Goal: Register for event/course

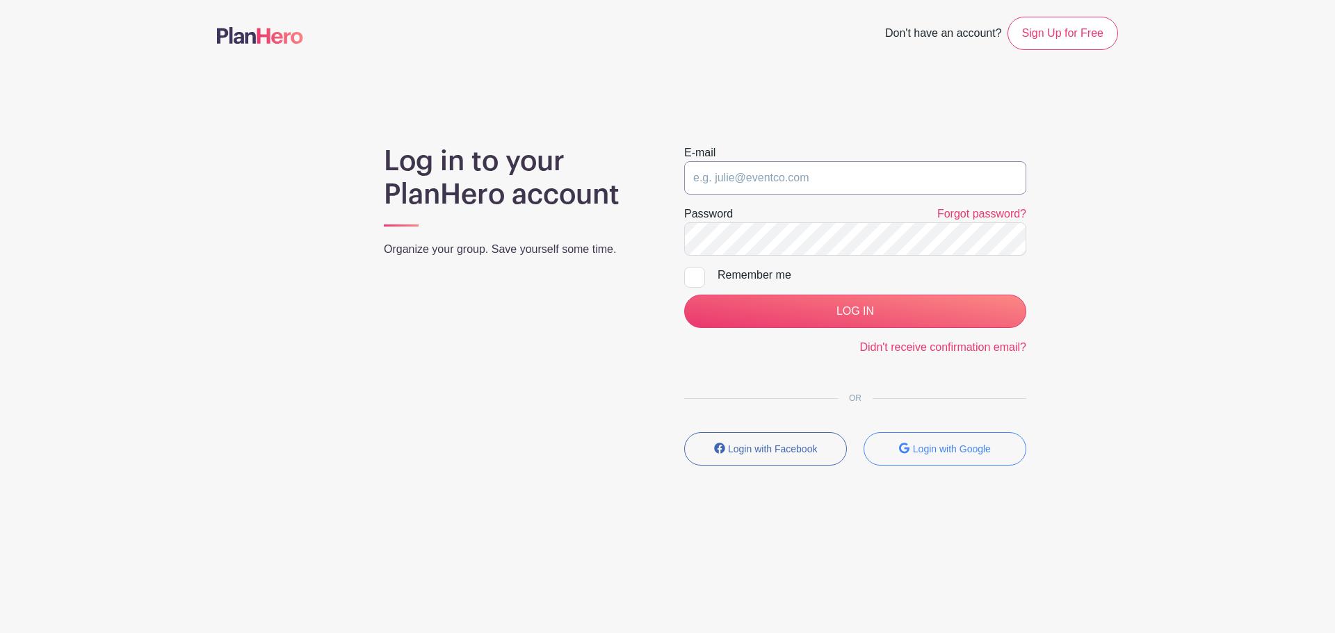
type input "[EMAIL_ADDRESS][DOMAIN_NAME]"
click at [785, 182] on input "[EMAIL_ADDRESS][DOMAIN_NAME]" at bounding box center [855, 177] width 342 height 33
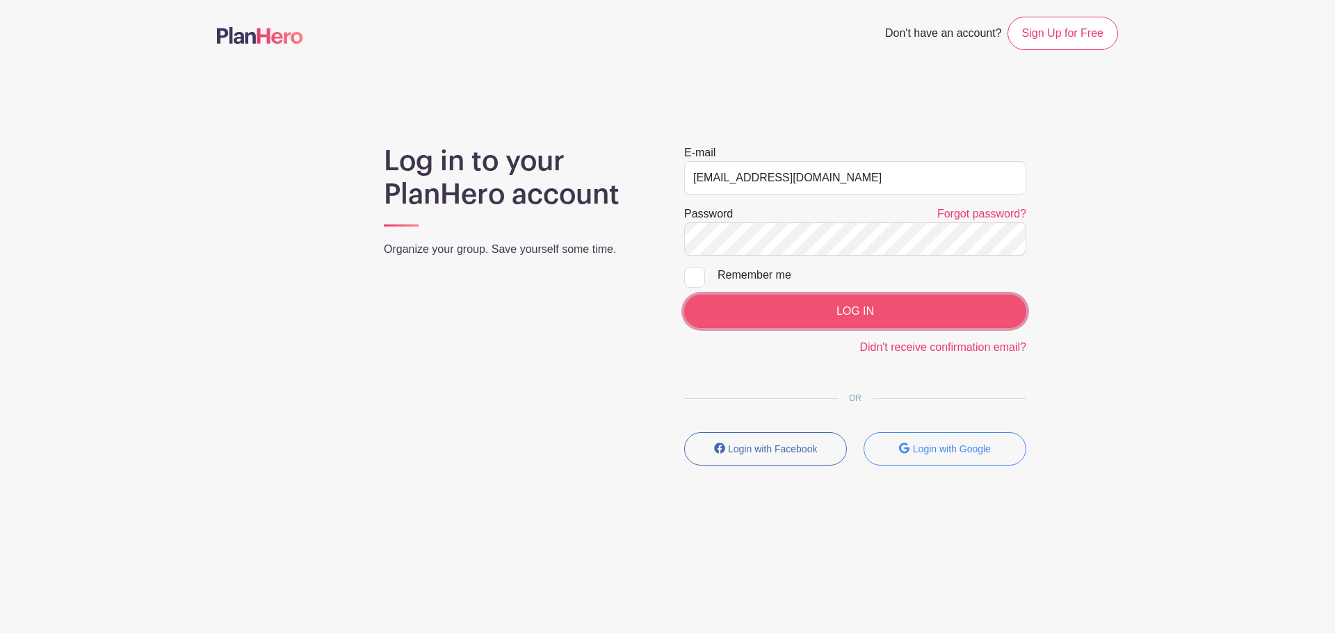
click at [785, 313] on input "LOG IN" at bounding box center [855, 311] width 342 height 33
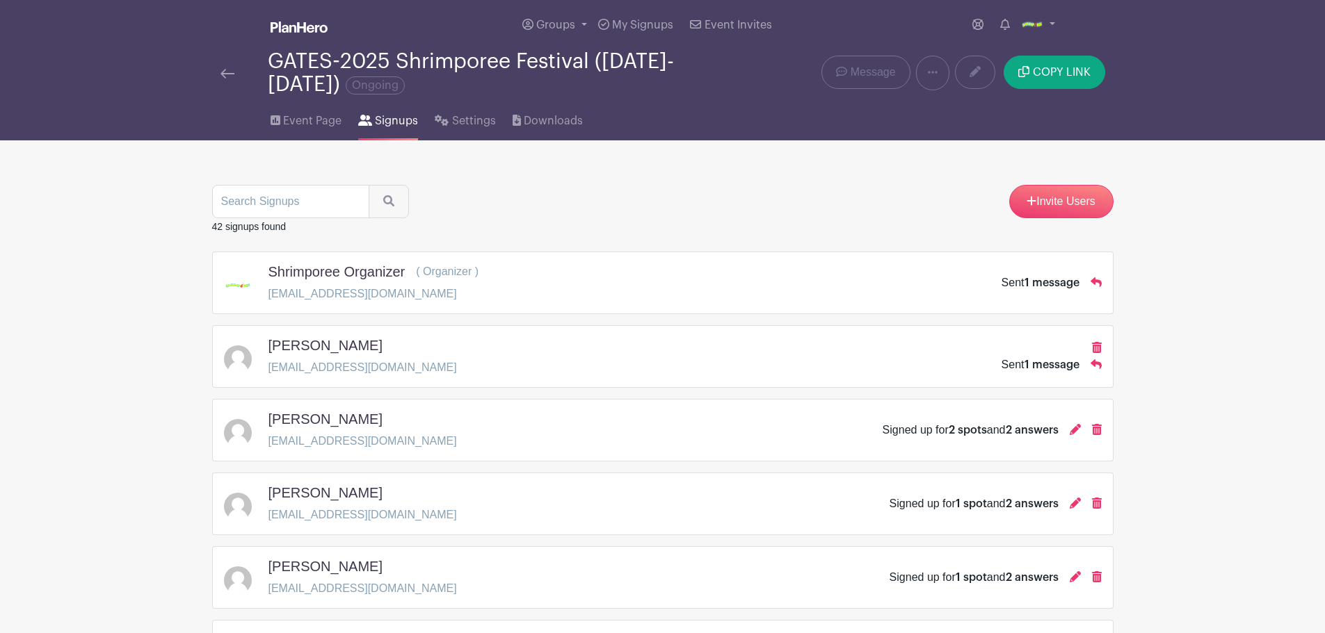
click at [229, 72] on img at bounding box center [227, 74] width 14 height 10
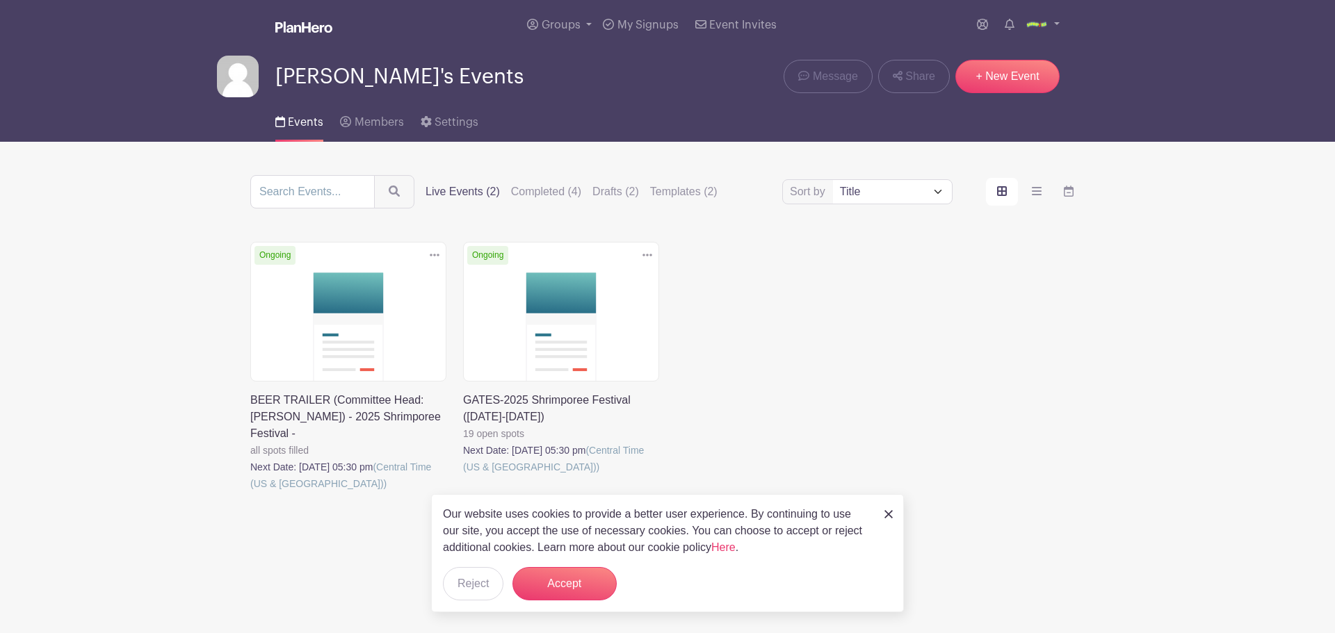
click at [463, 476] on link at bounding box center [463, 476] width 0 height 0
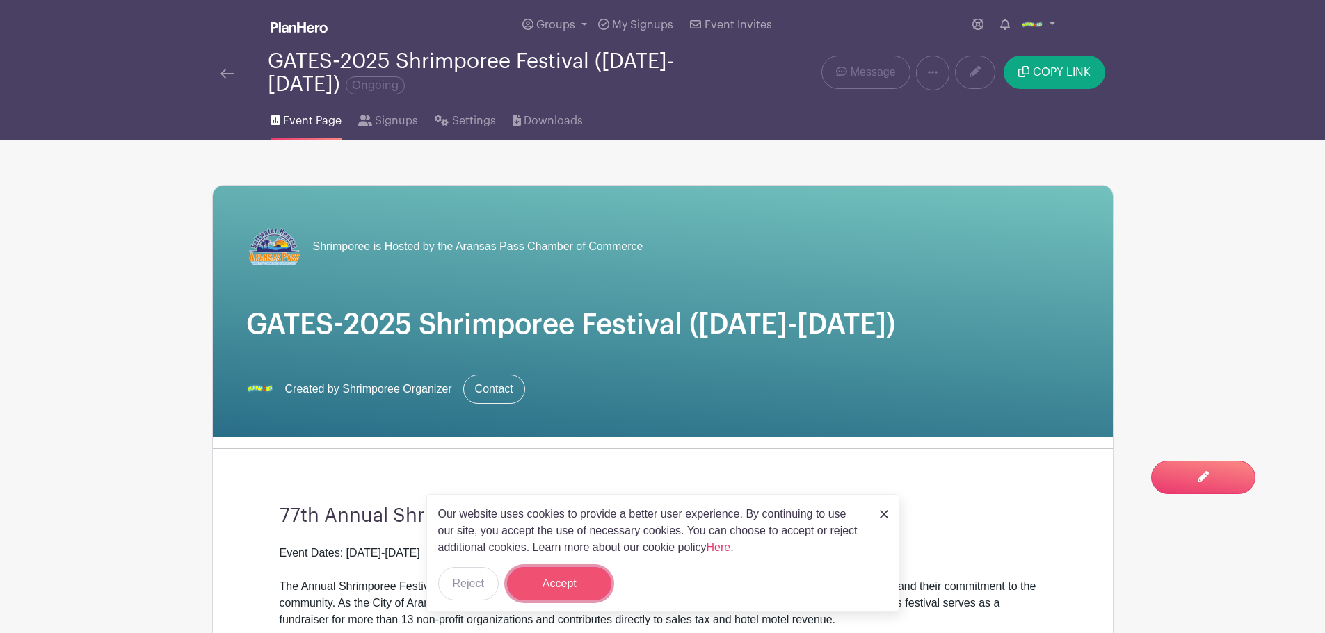
click at [558, 589] on button "Accept" at bounding box center [559, 583] width 104 height 33
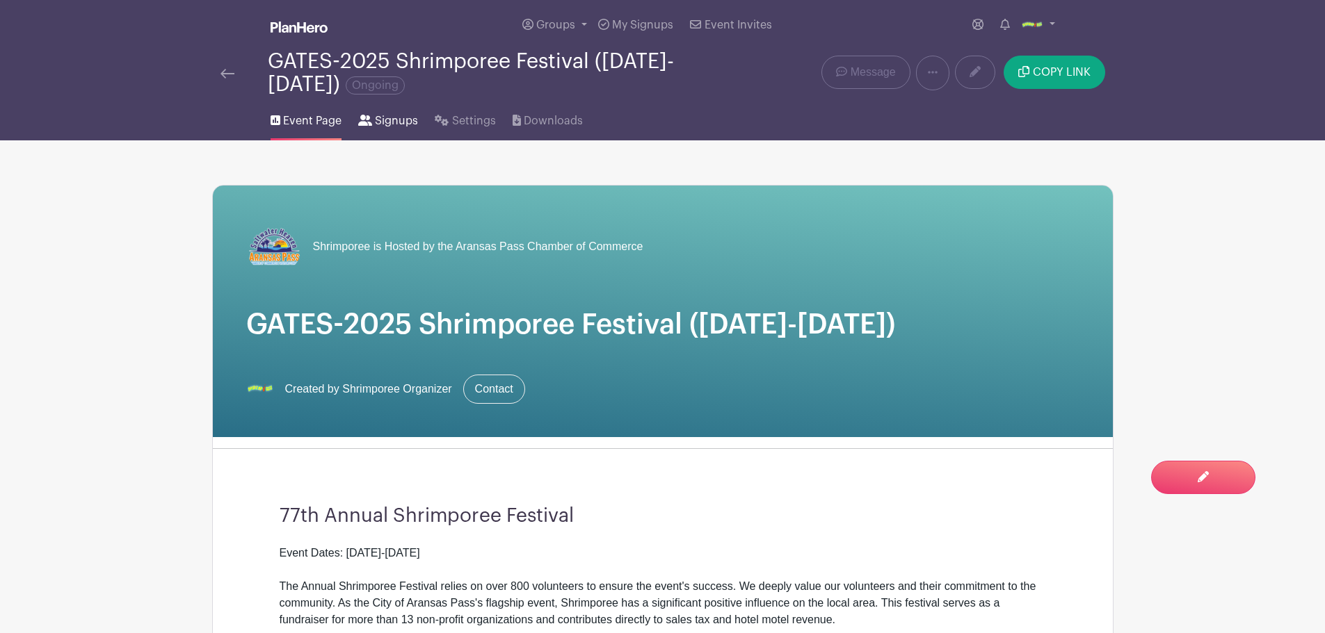
click at [391, 107] on link "Signups" at bounding box center [388, 118] width 60 height 45
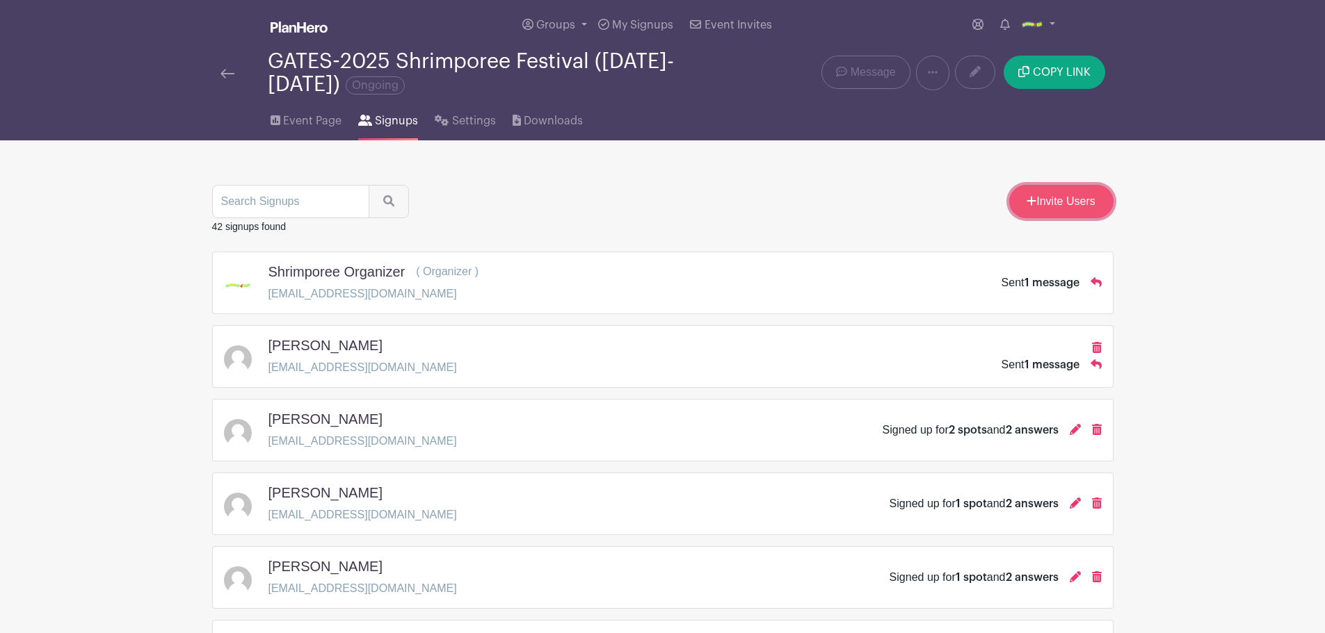
click at [1031, 206] on icon at bounding box center [1031, 200] width 10 height 11
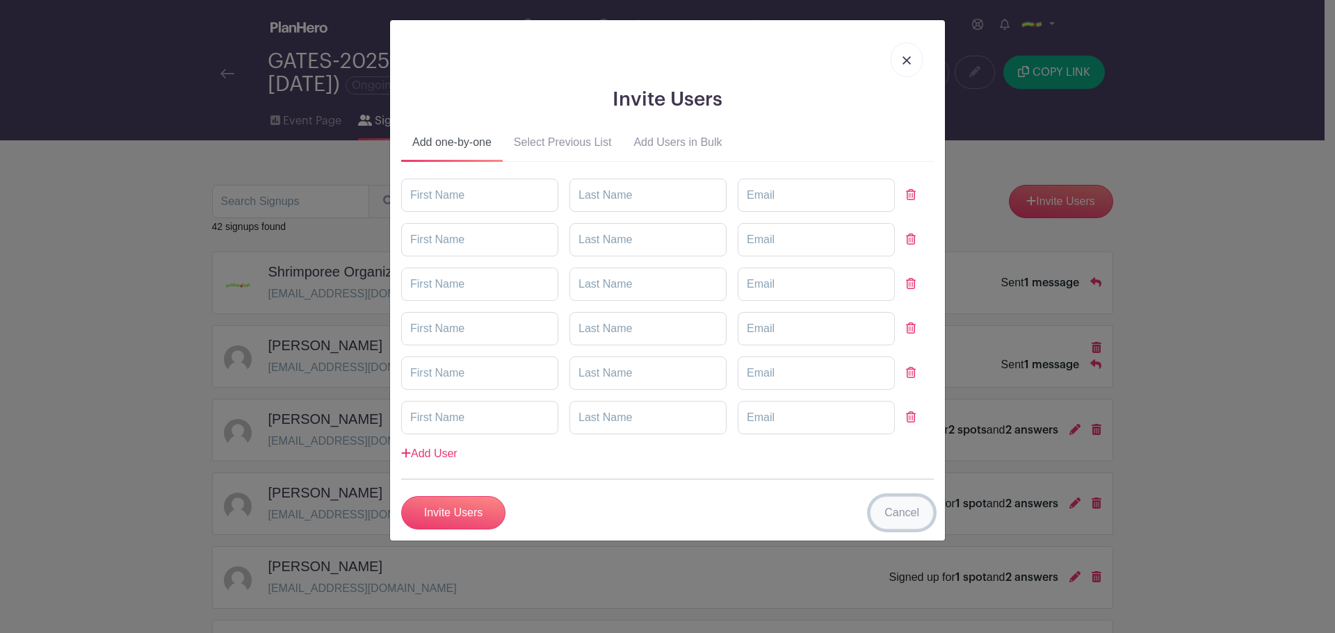
click at [891, 518] on link "Cancel" at bounding box center [902, 513] width 64 height 33
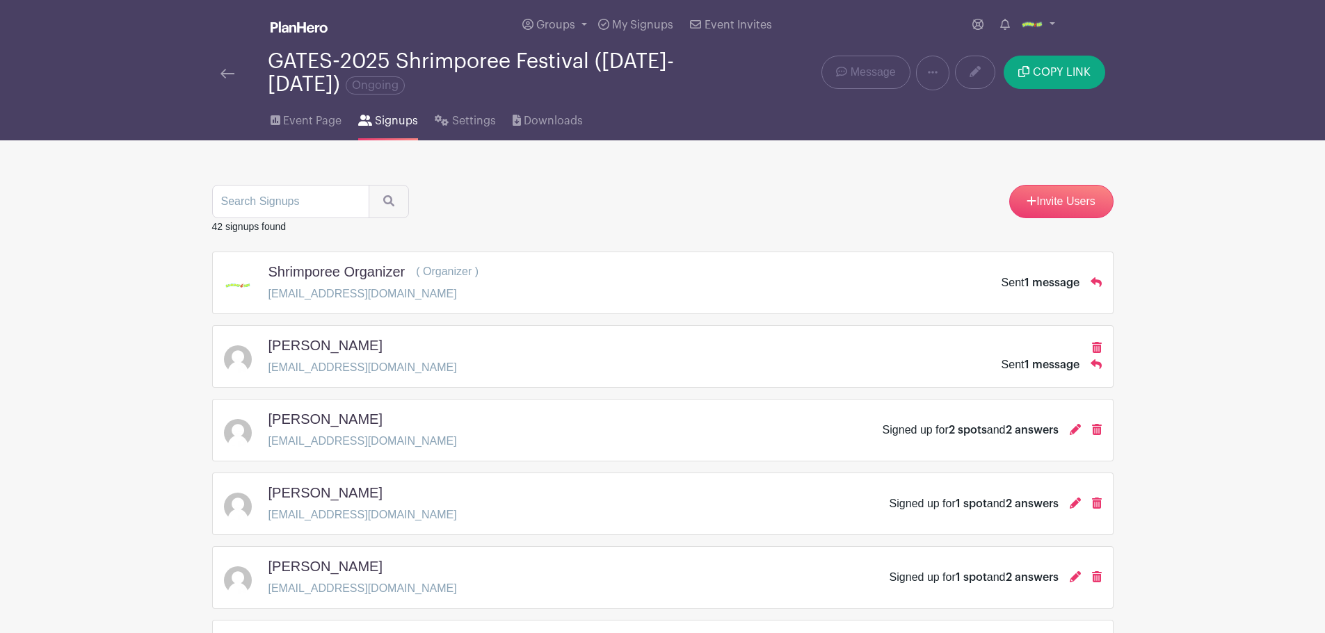
click at [232, 72] on img at bounding box center [227, 74] width 14 height 10
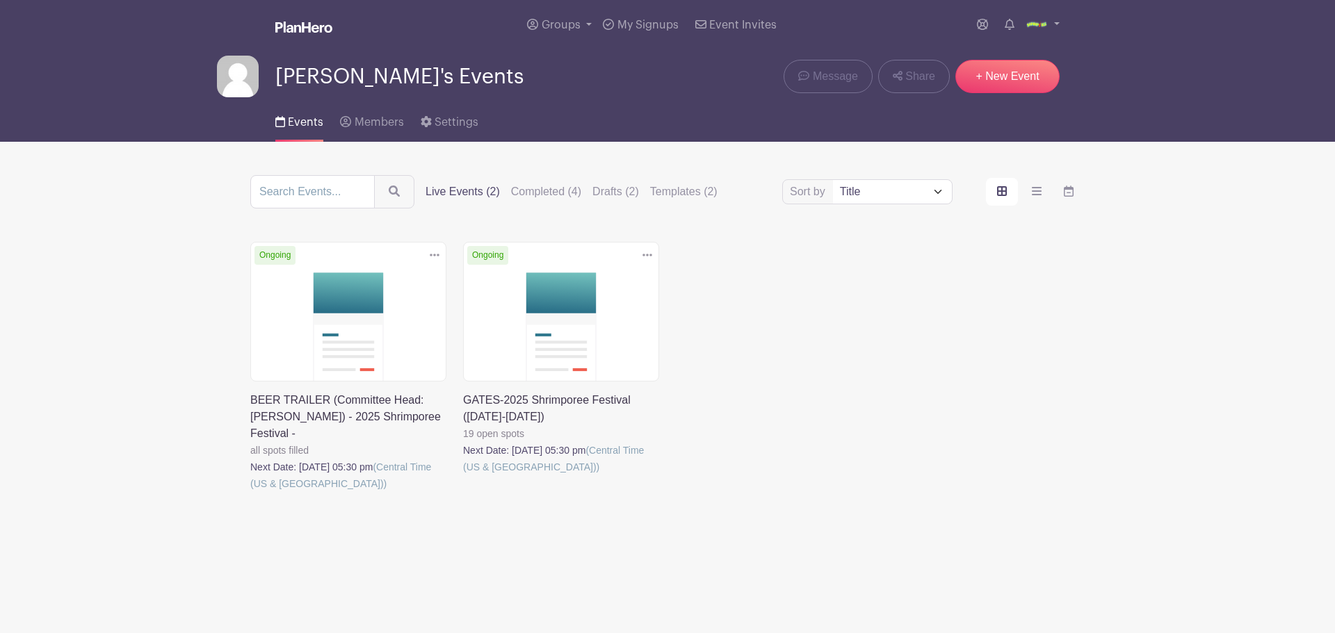
click at [463, 476] on link at bounding box center [463, 476] width 0 height 0
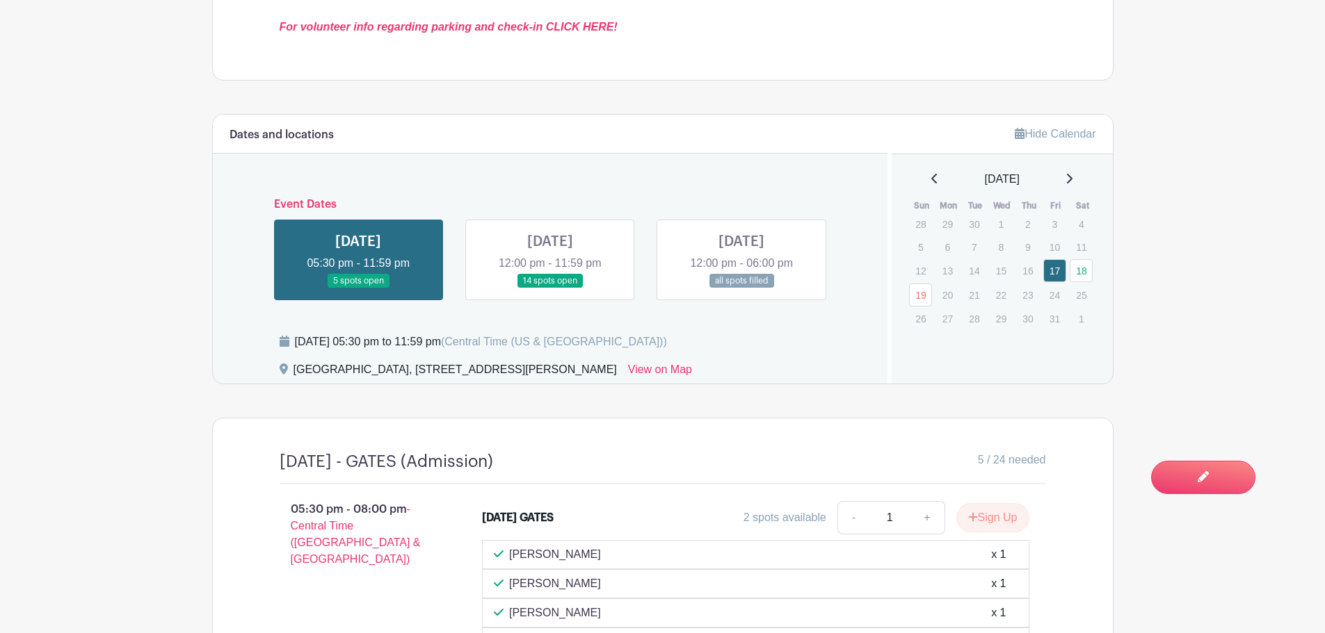
scroll to position [695, 0]
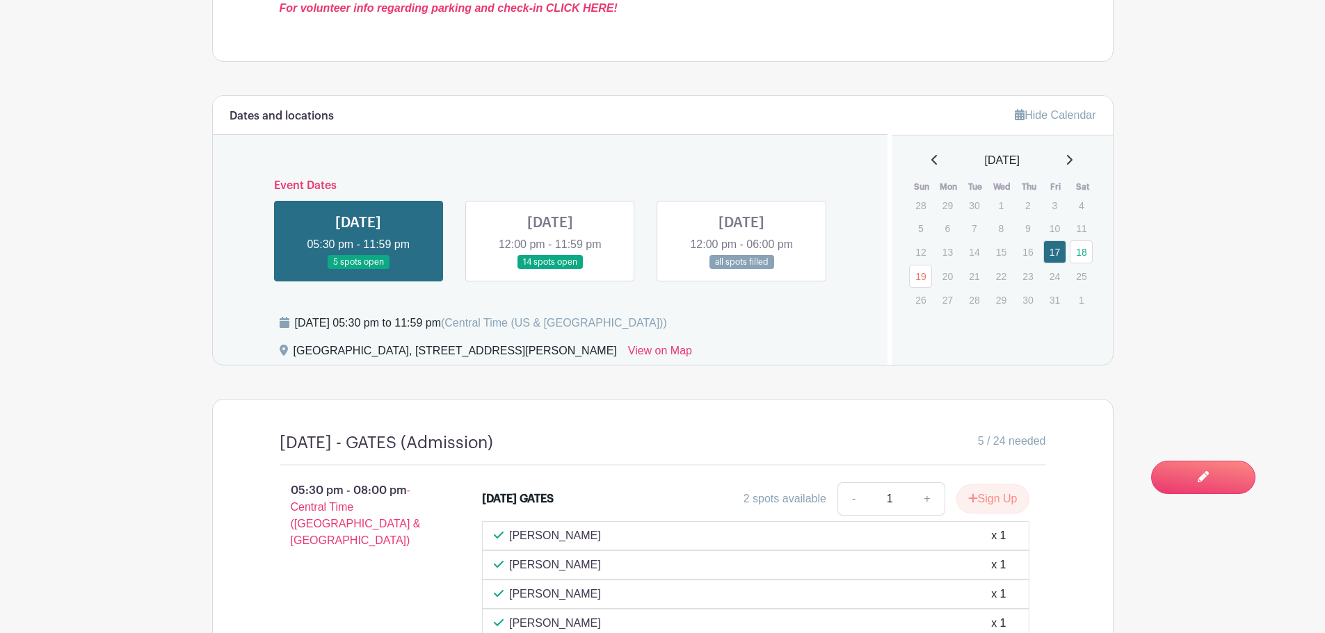
click at [358, 270] on link at bounding box center [358, 270] width 0 height 0
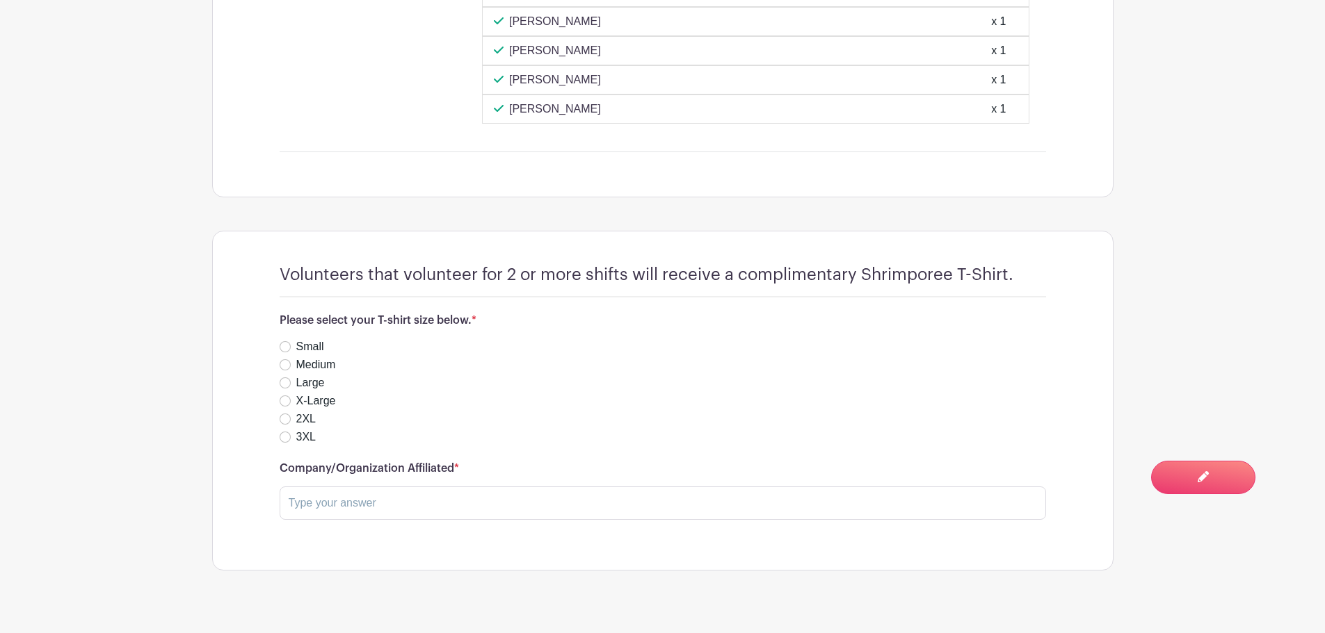
scroll to position [1768, 0]
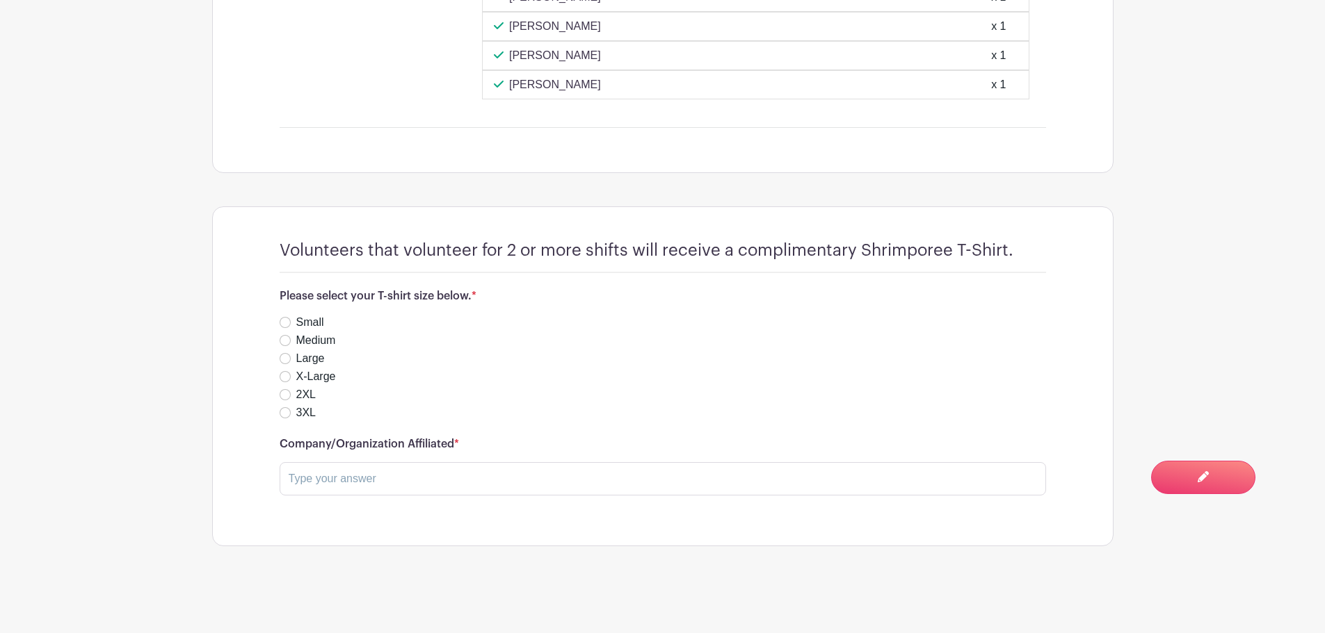
click at [422, 391] on div "2XL" at bounding box center [663, 395] width 766 height 17
click at [525, 260] on h4 "Volunteers that volunteer for 2 or more shifts will receive a complimentary Shr…" at bounding box center [647, 251] width 734 height 20
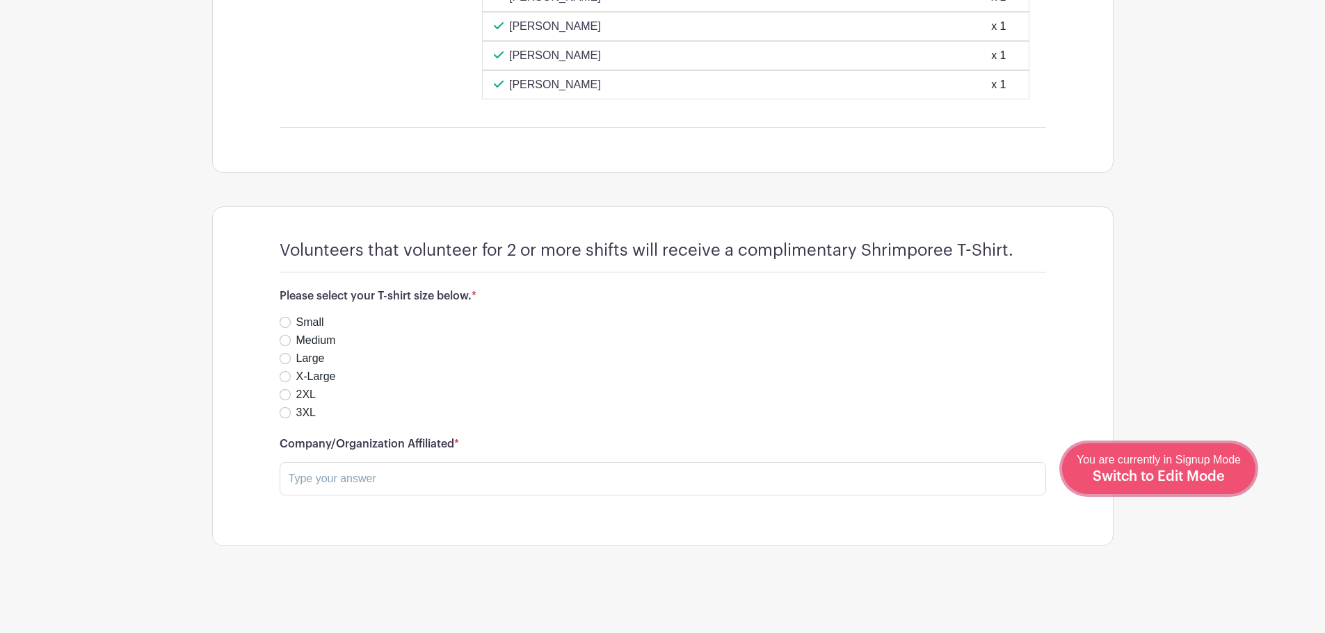
click at [1228, 483] on div "You are currently in Signup Mode Switch to Edit Mode" at bounding box center [1158, 469] width 164 height 34
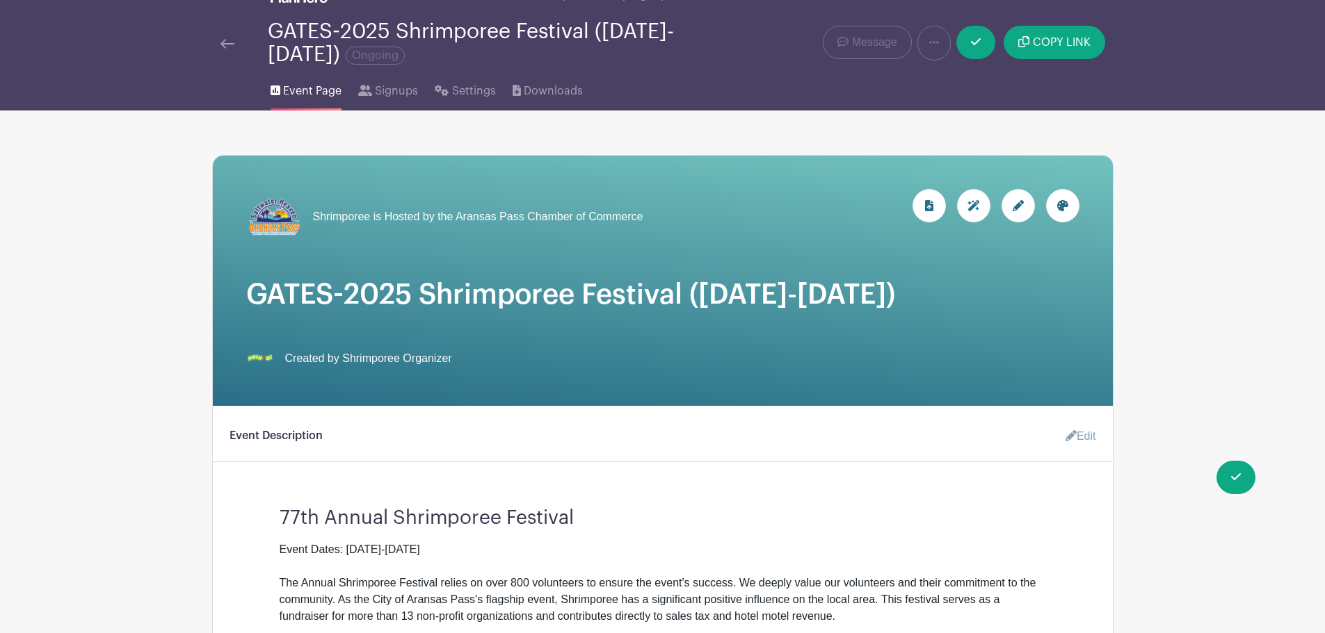
scroll to position [20, 0]
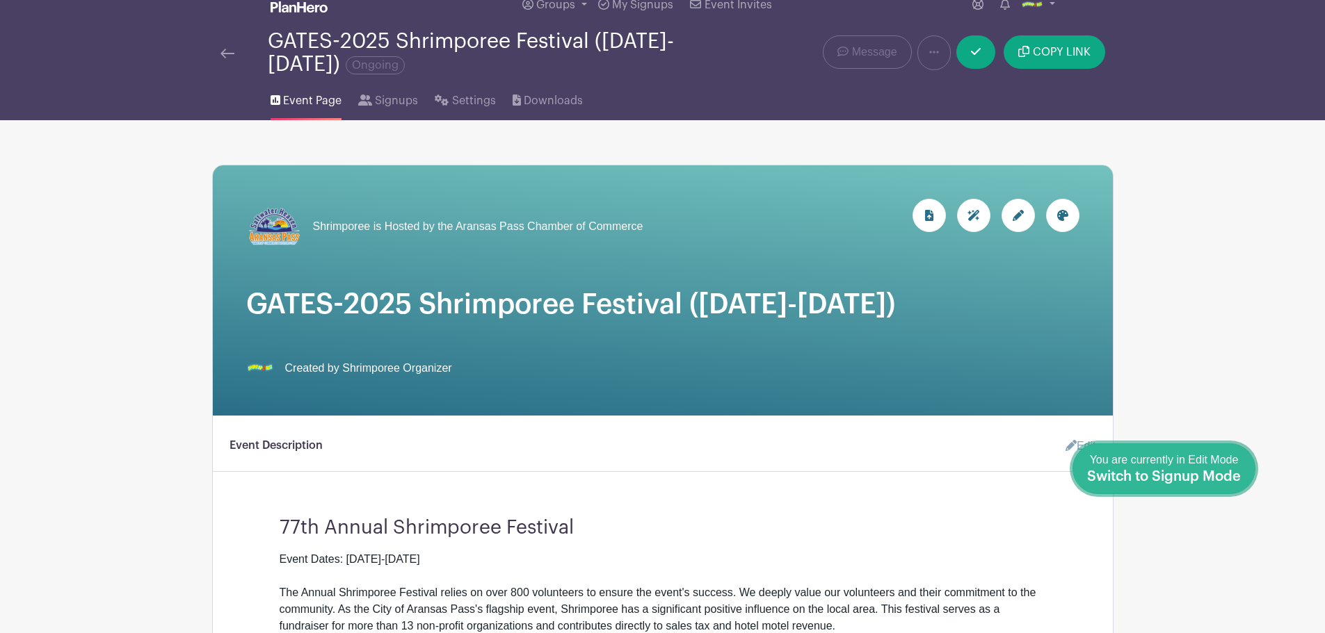
click at [1221, 480] on span "Switch to Signup Mode" at bounding box center [1164, 477] width 154 height 14
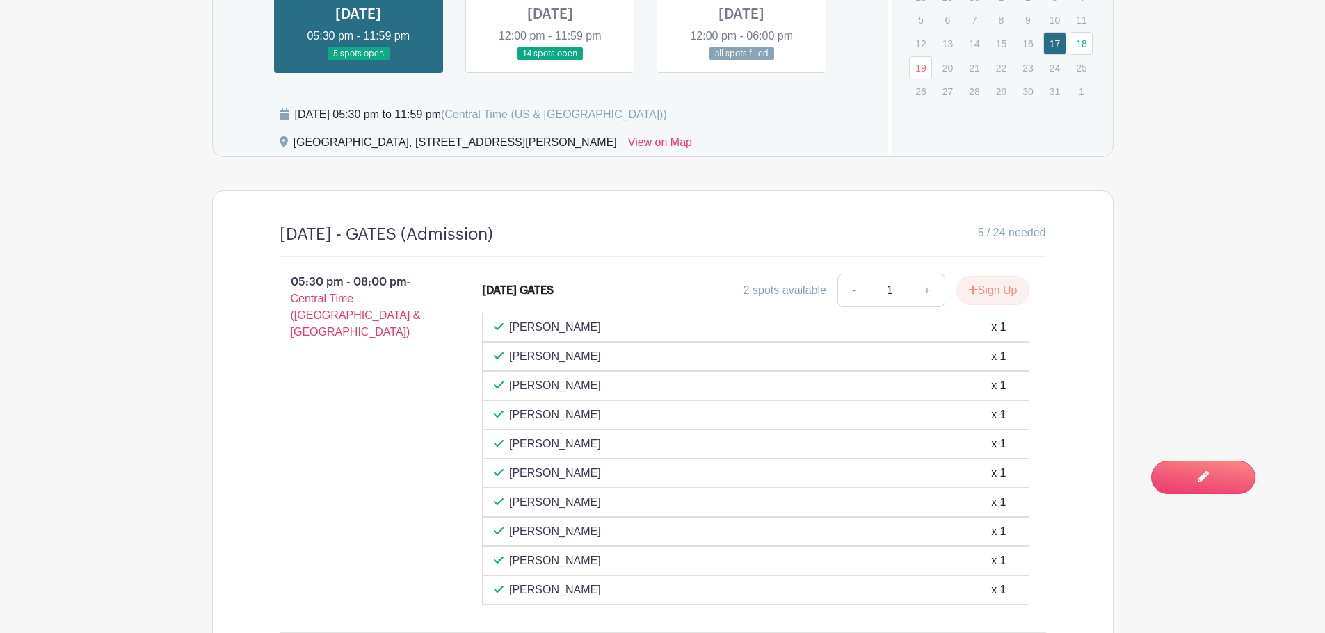
scroll to position [834, 0]
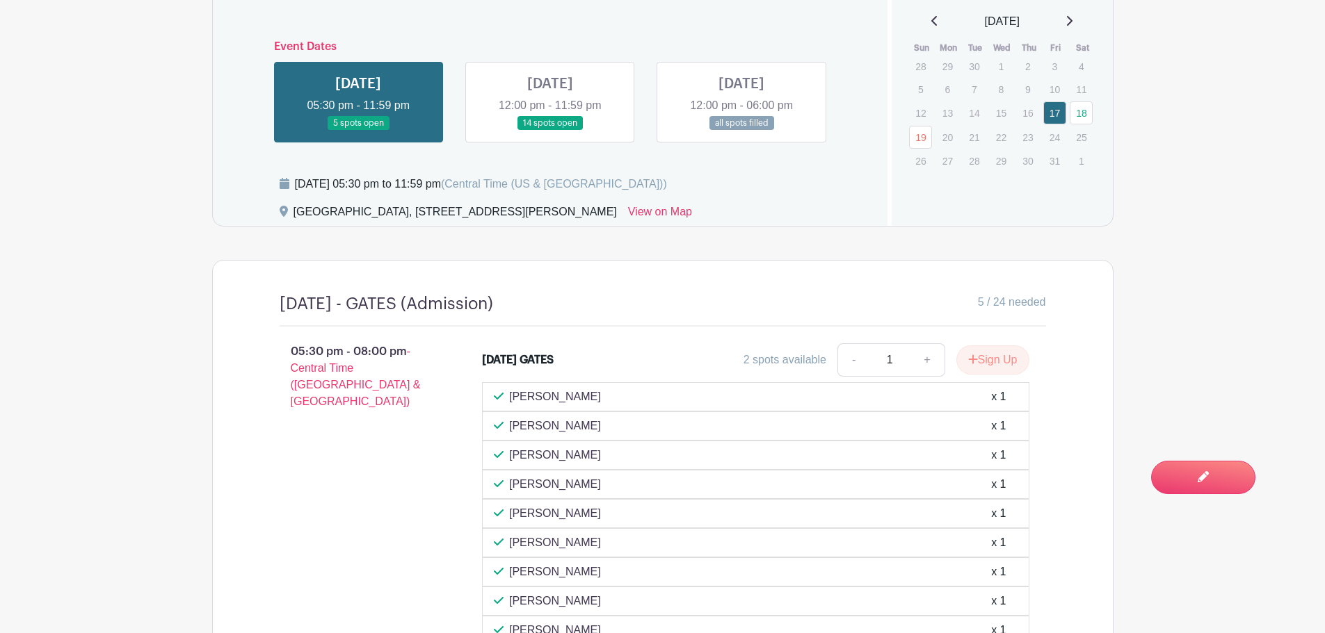
click at [550, 131] on link at bounding box center [550, 131] width 0 height 0
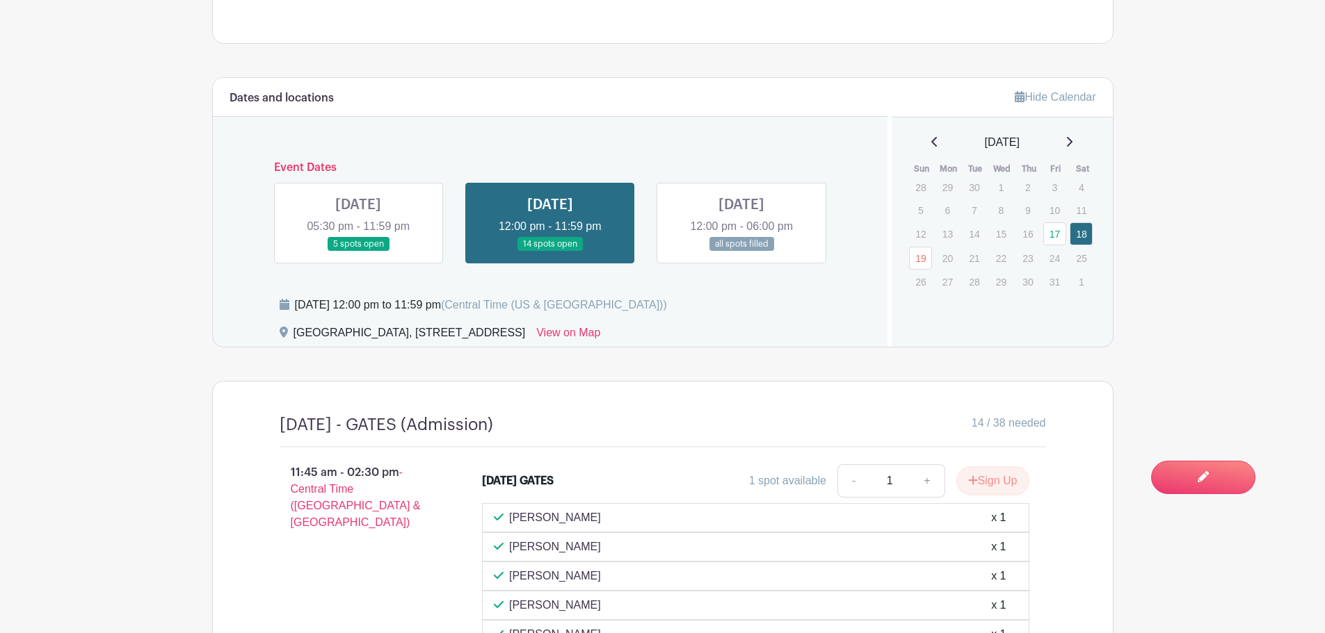
scroll to position [709, 0]
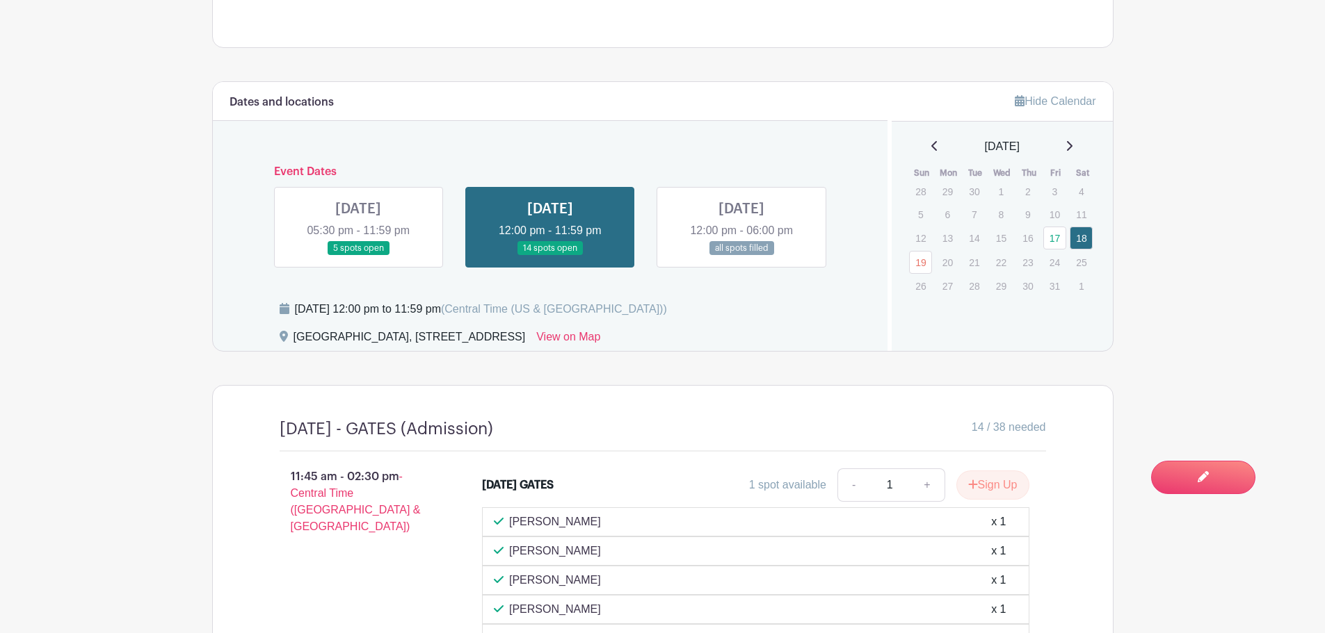
click at [358, 256] on link at bounding box center [358, 256] width 0 height 0
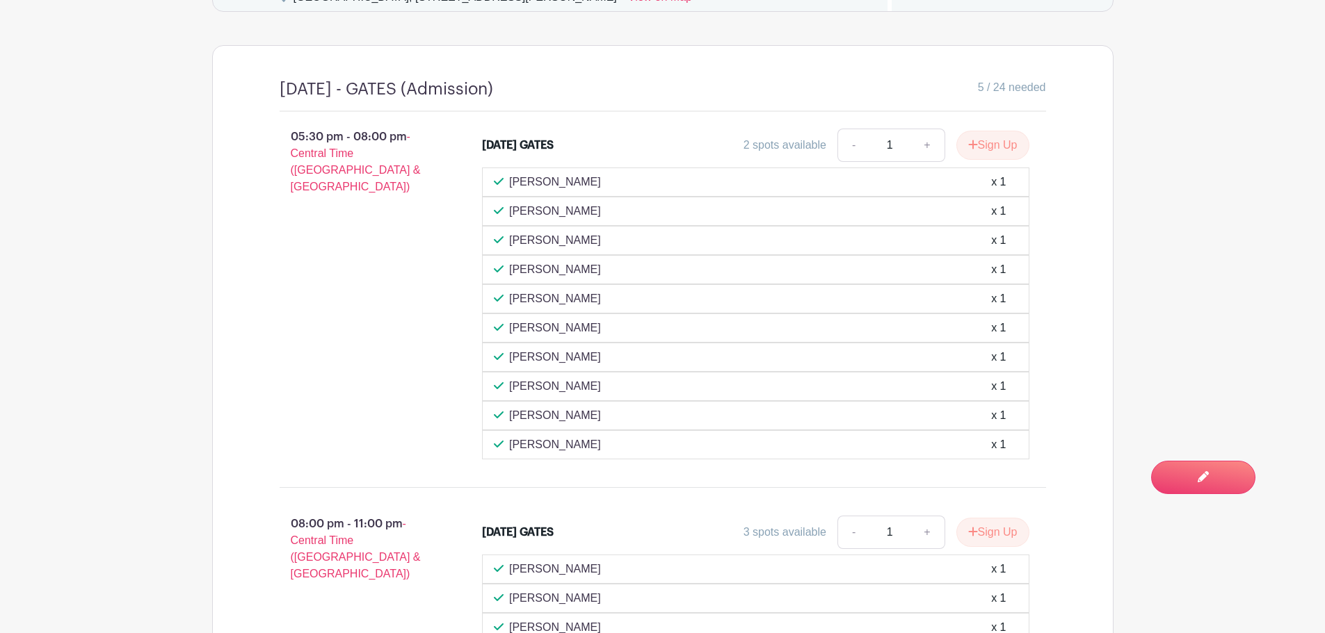
scroll to position [1072, 0]
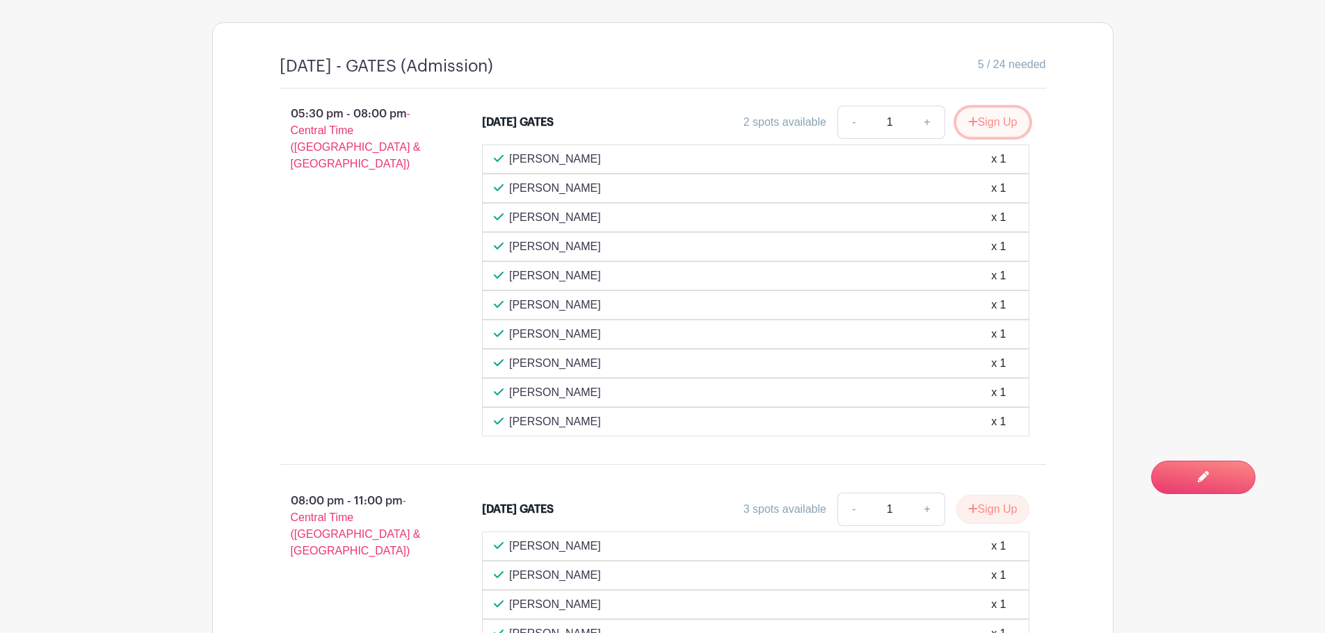
click at [1006, 118] on button "Sign Up" at bounding box center [992, 122] width 73 height 29
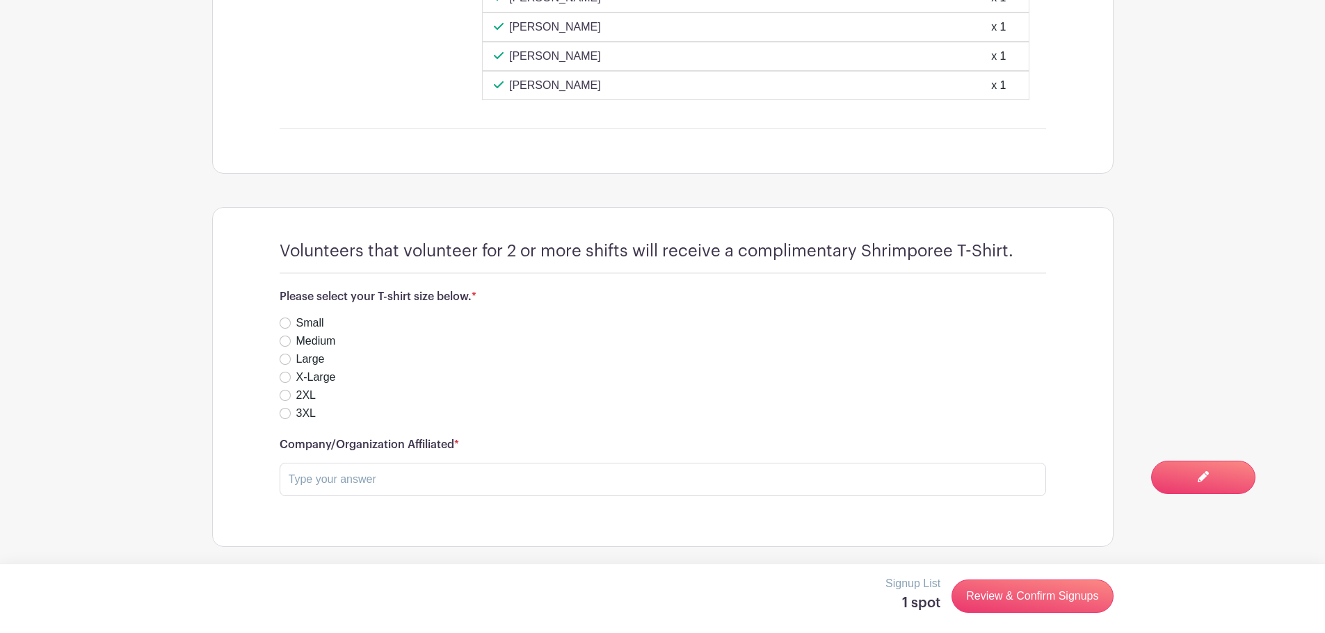
scroll to position [1768, 0]
click at [542, 483] on input "text" at bounding box center [663, 478] width 766 height 33
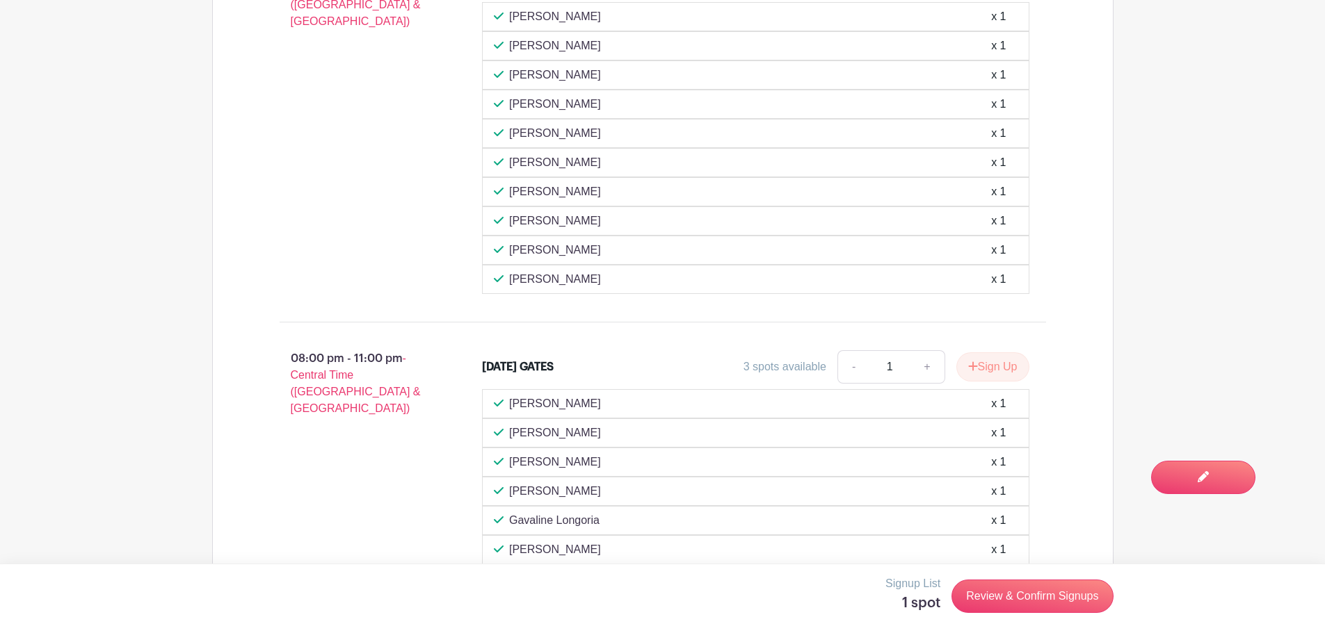
scroll to position [1350, 0]
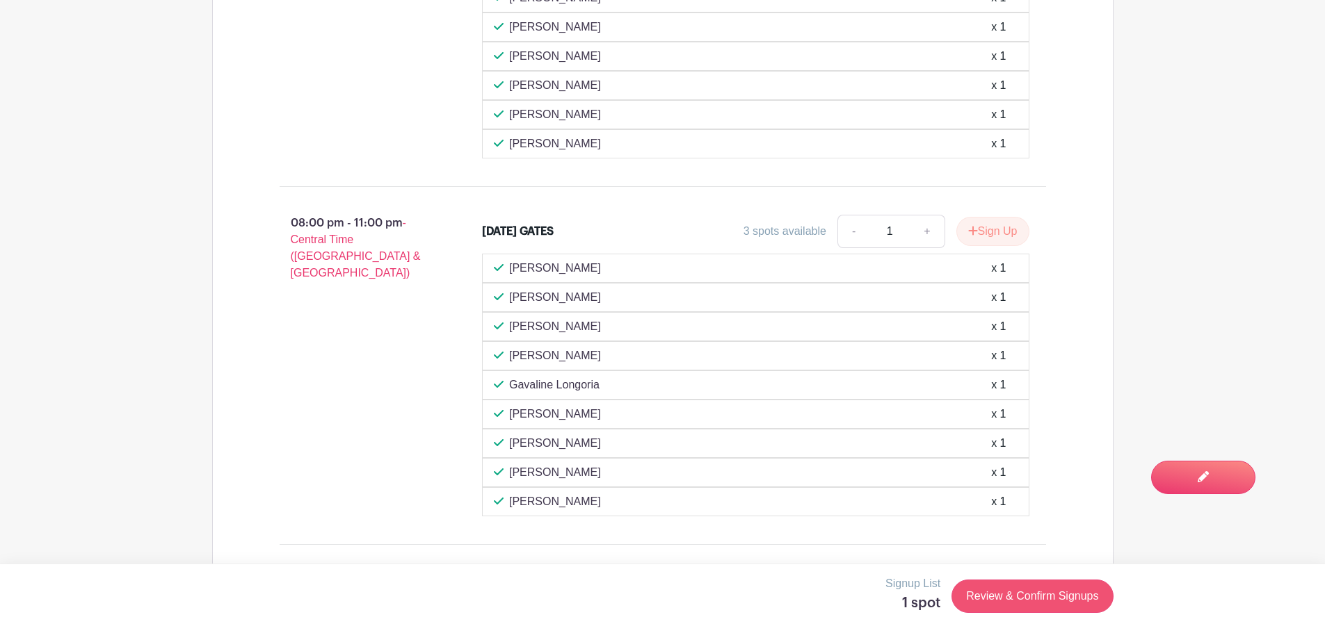
type input "Self"
click at [995, 595] on link "Review & Confirm Signups" at bounding box center [1031, 596] width 161 height 33
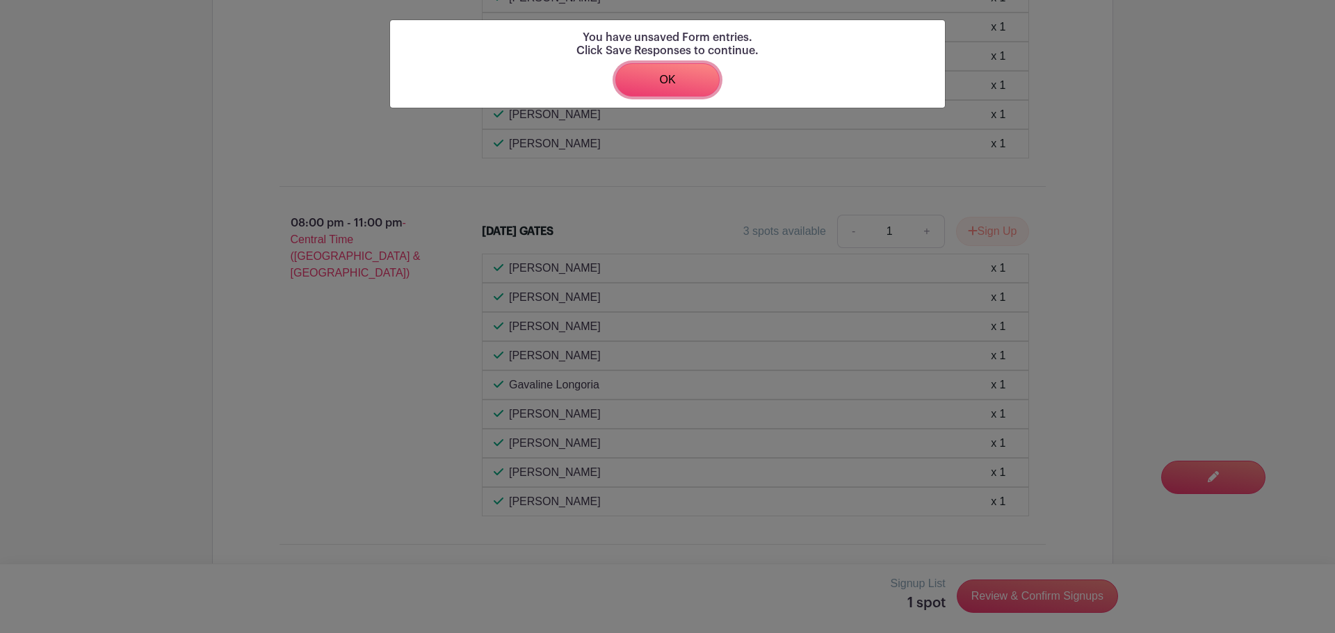
click at [702, 89] on link "OK" at bounding box center [667, 79] width 104 height 33
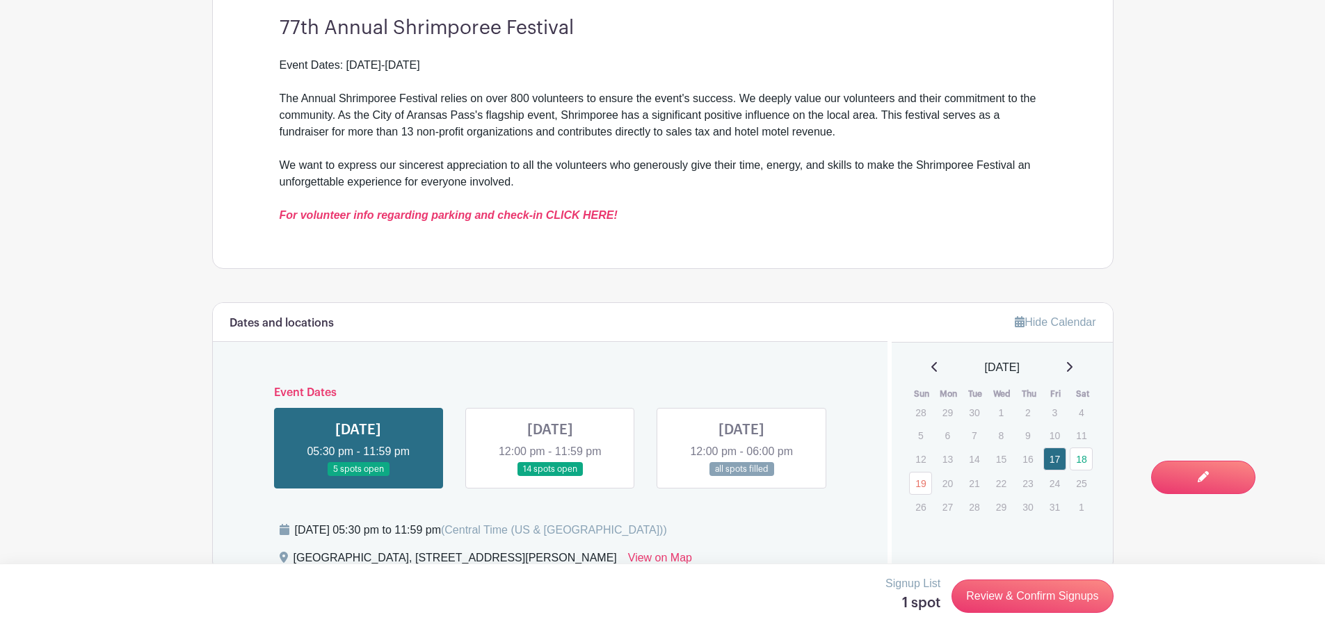
scroll to position [487, 0]
click at [550, 478] on link at bounding box center [550, 478] width 0 height 0
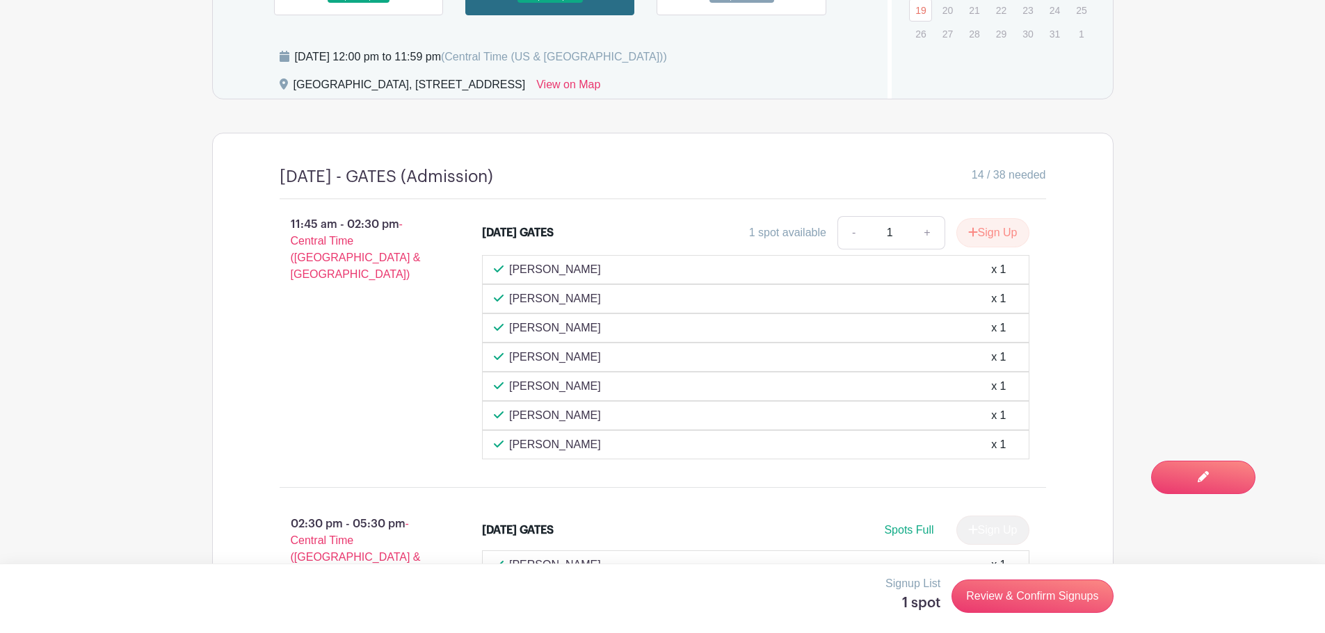
scroll to position [958, 0]
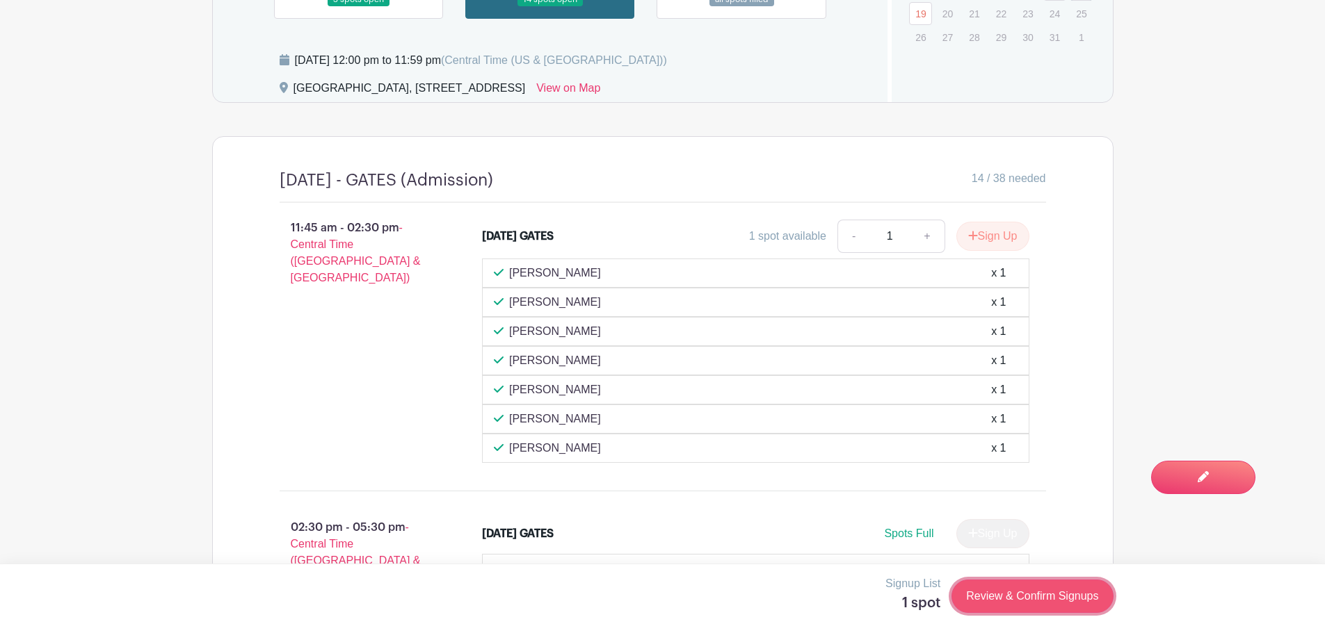
click at [1026, 601] on link "Review & Confirm Signups" at bounding box center [1031, 596] width 161 height 33
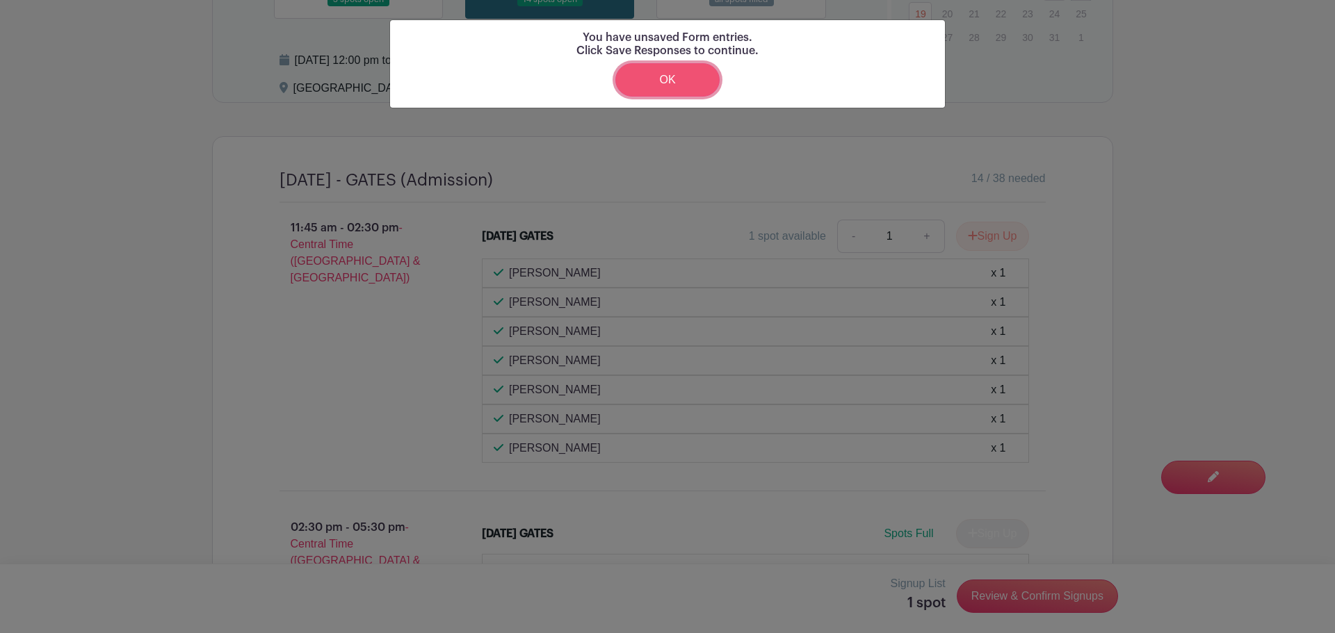
click at [672, 80] on link "OK" at bounding box center [667, 79] width 104 height 33
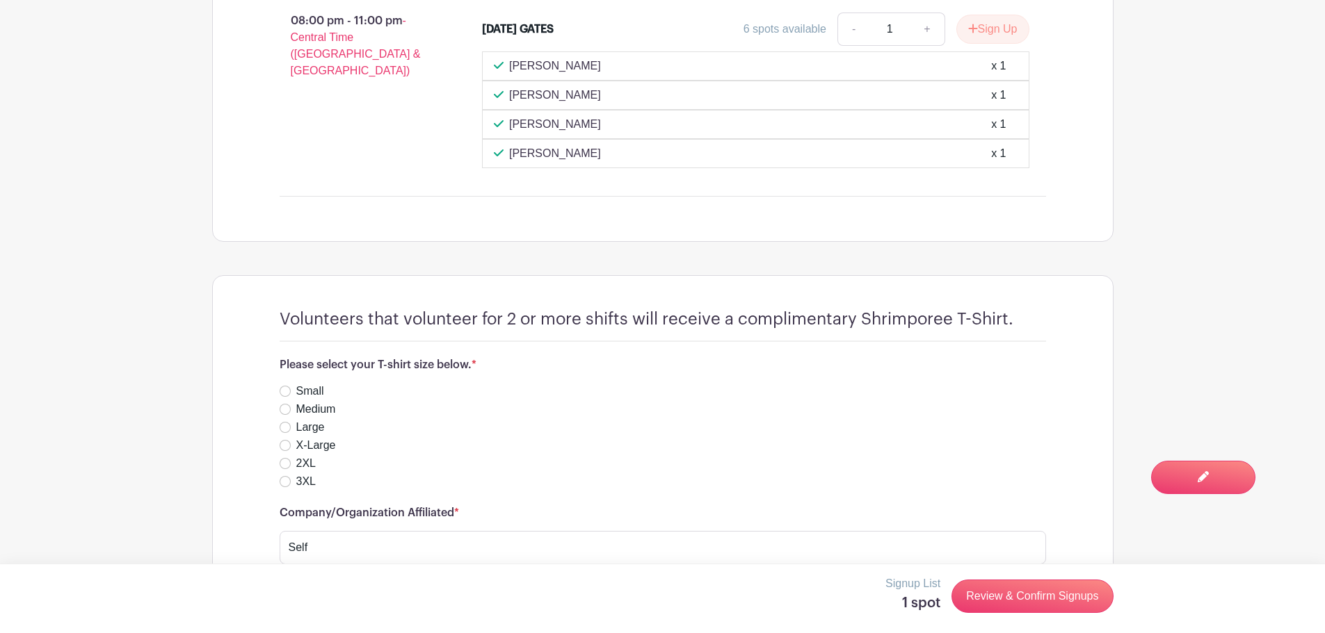
scroll to position [2140, 0]
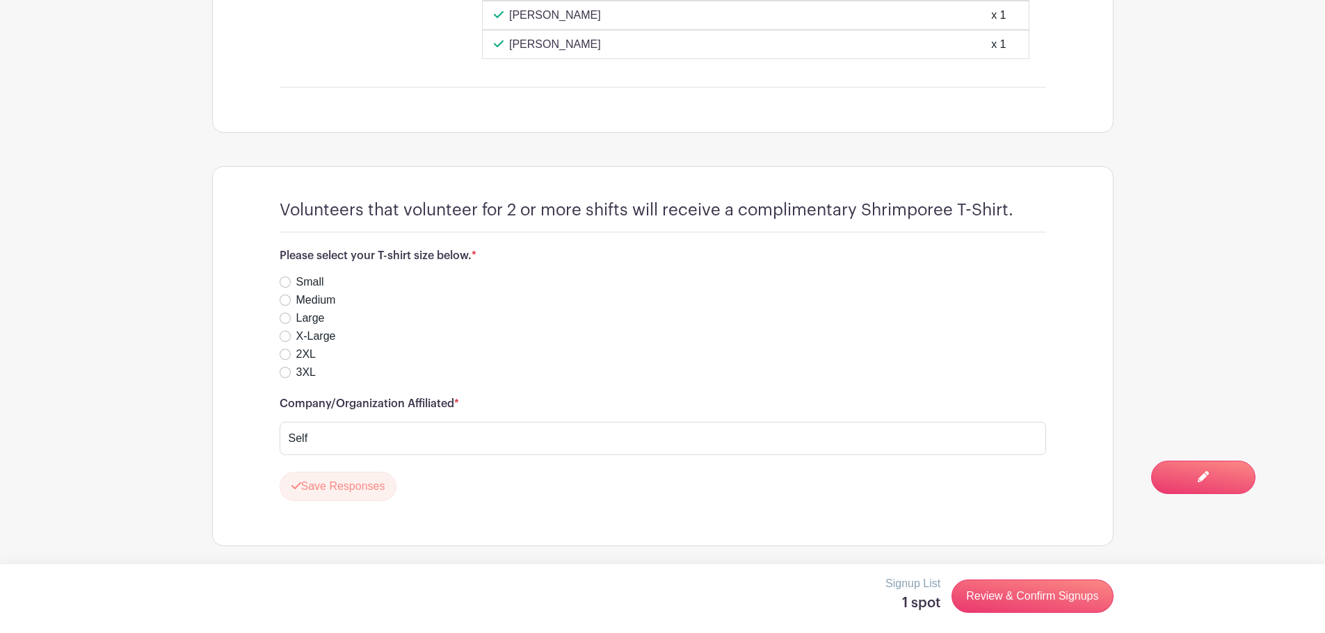
click at [291, 286] on div "Small" at bounding box center [663, 282] width 766 height 17
click at [283, 319] on input "Large" at bounding box center [285, 318] width 11 height 11
radio input "true"
click at [1015, 600] on link "Review & Confirm Signups" at bounding box center [1031, 596] width 161 height 33
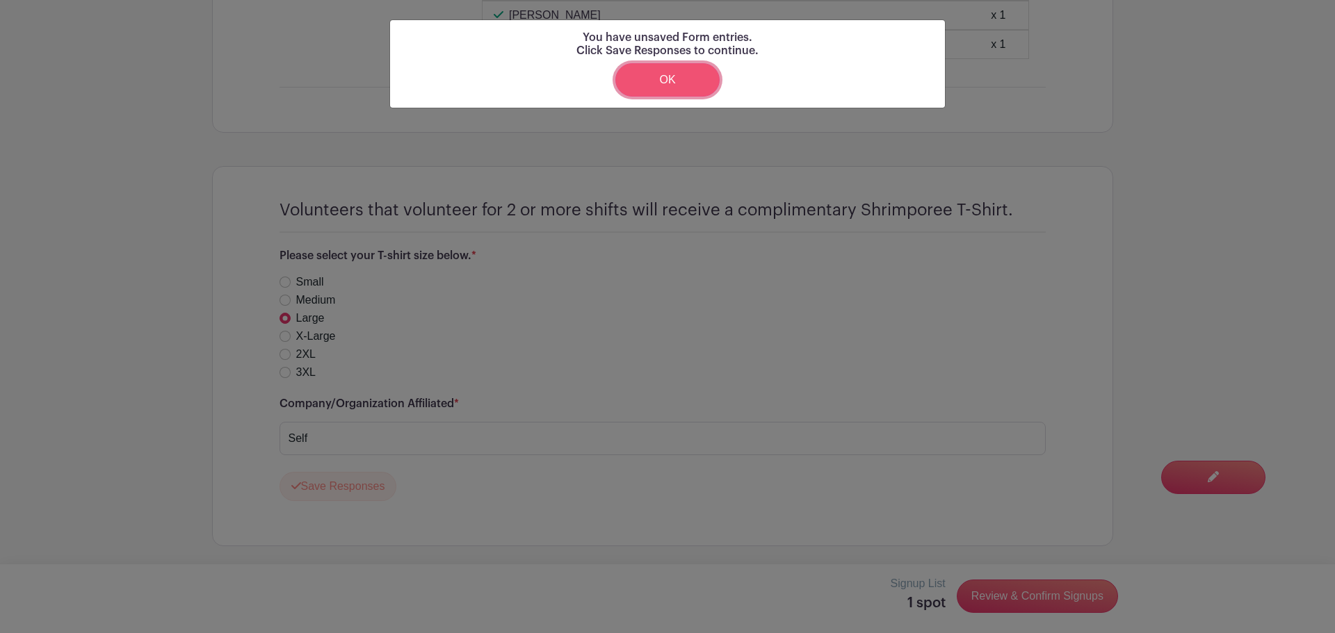
click at [665, 84] on link "OK" at bounding box center [667, 79] width 104 height 33
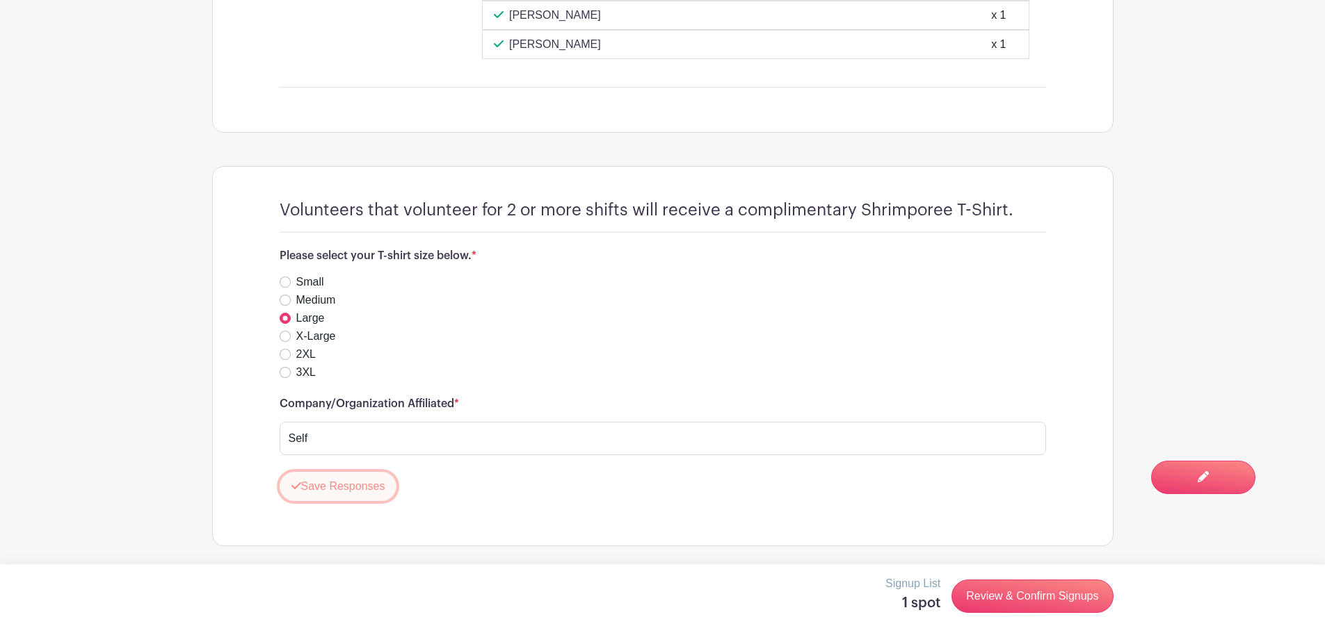
click at [357, 492] on button "Save Responses" at bounding box center [339, 486] width 118 height 29
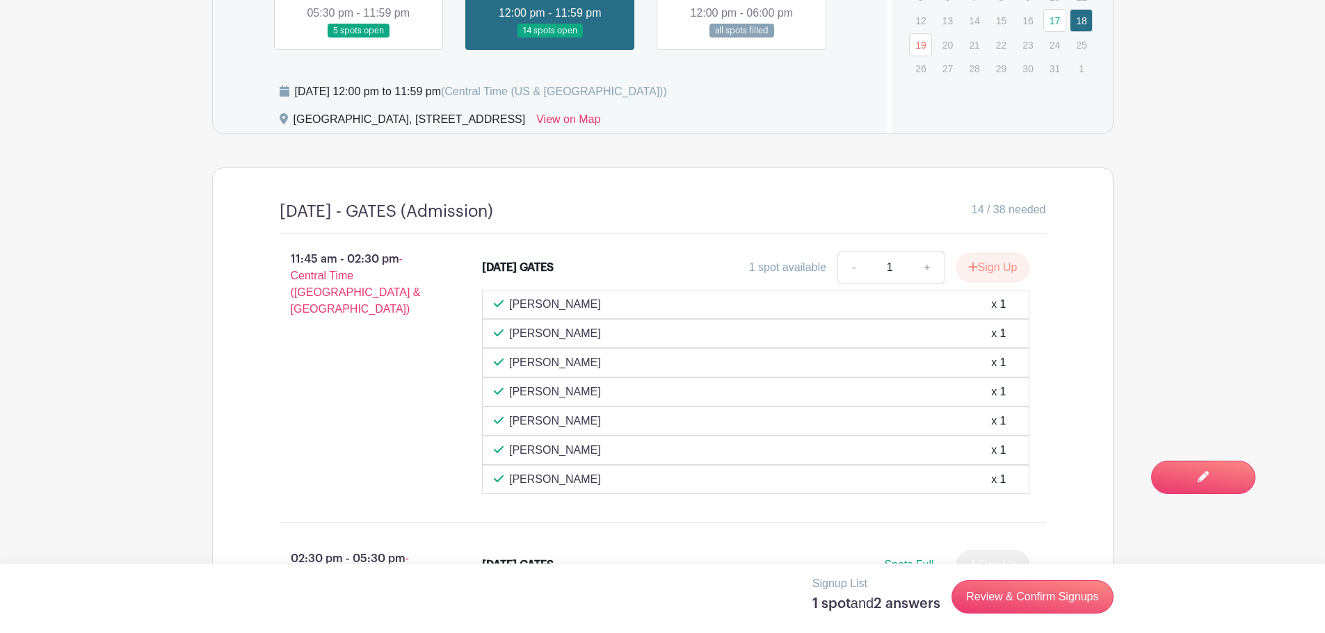
scroll to position [918, 0]
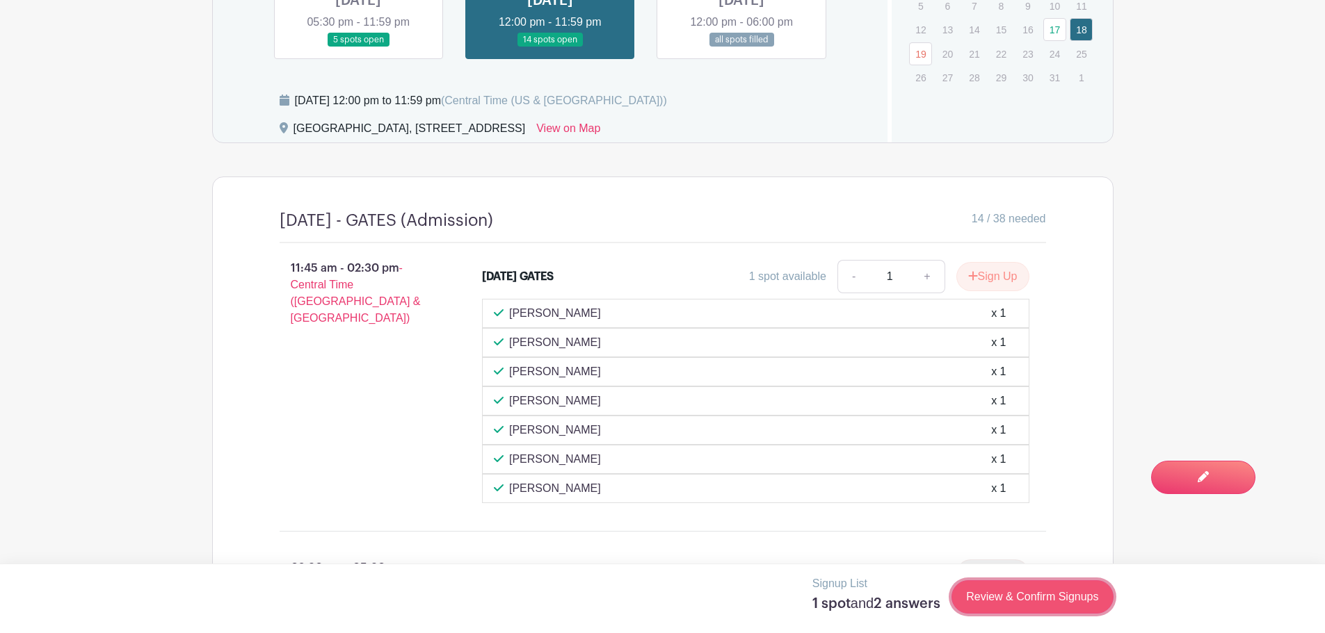
click at [982, 606] on link "Review & Confirm Signups" at bounding box center [1031, 597] width 161 height 33
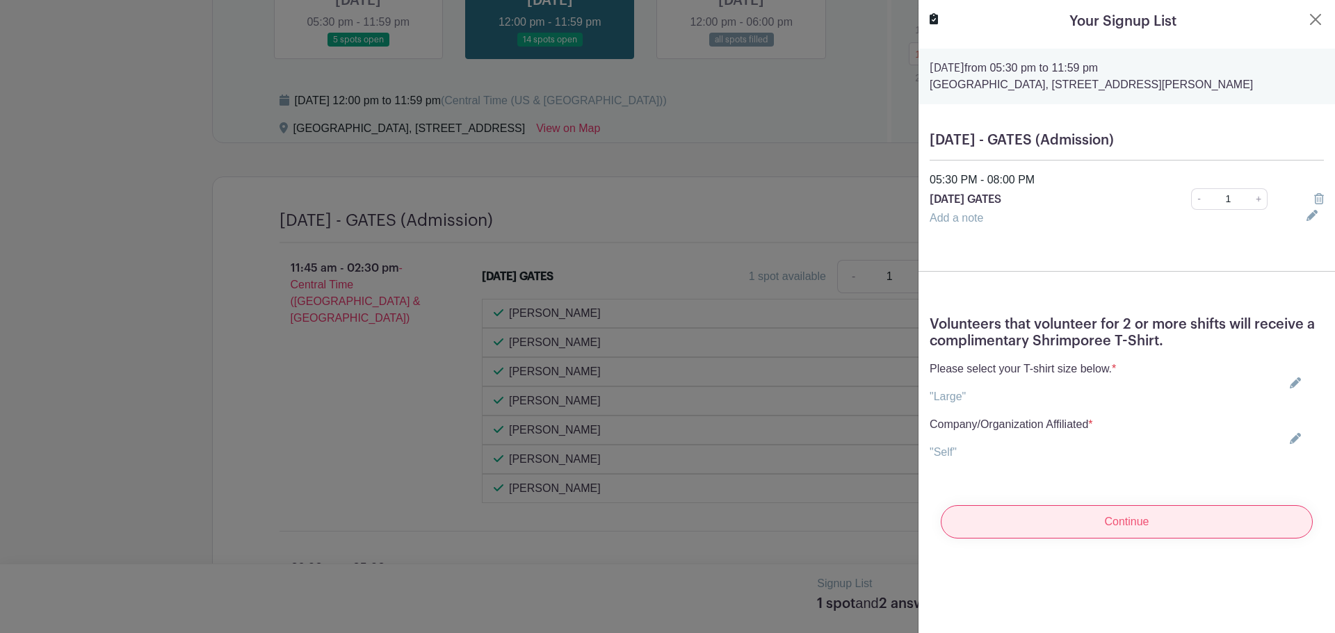
click at [1038, 539] on input "Continue" at bounding box center [1127, 522] width 372 height 33
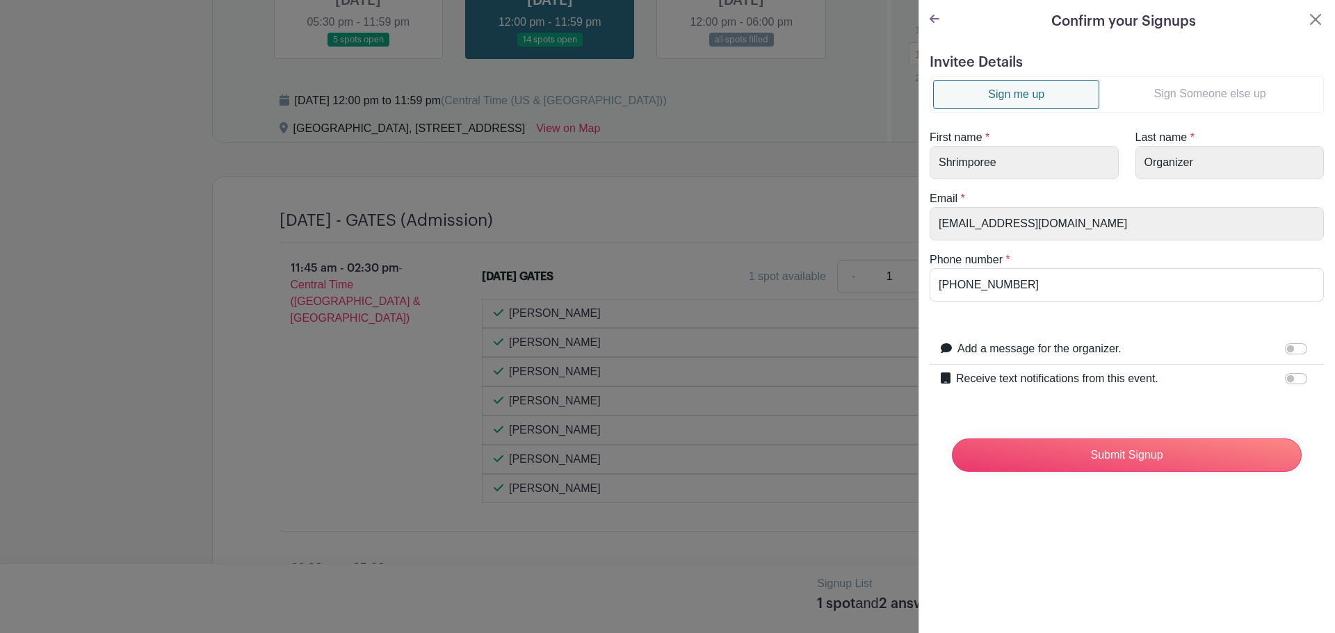
click at [1047, 138] on div "First name * Shrimporee" at bounding box center [1024, 154] width 206 height 50
click at [1175, 108] on li "Sign Someone else up" at bounding box center [1209, 94] width 221 height 29
click at [1184, 92] on link "Sign Someone else up" at bounding box center [1209, 94] width 221 height 28
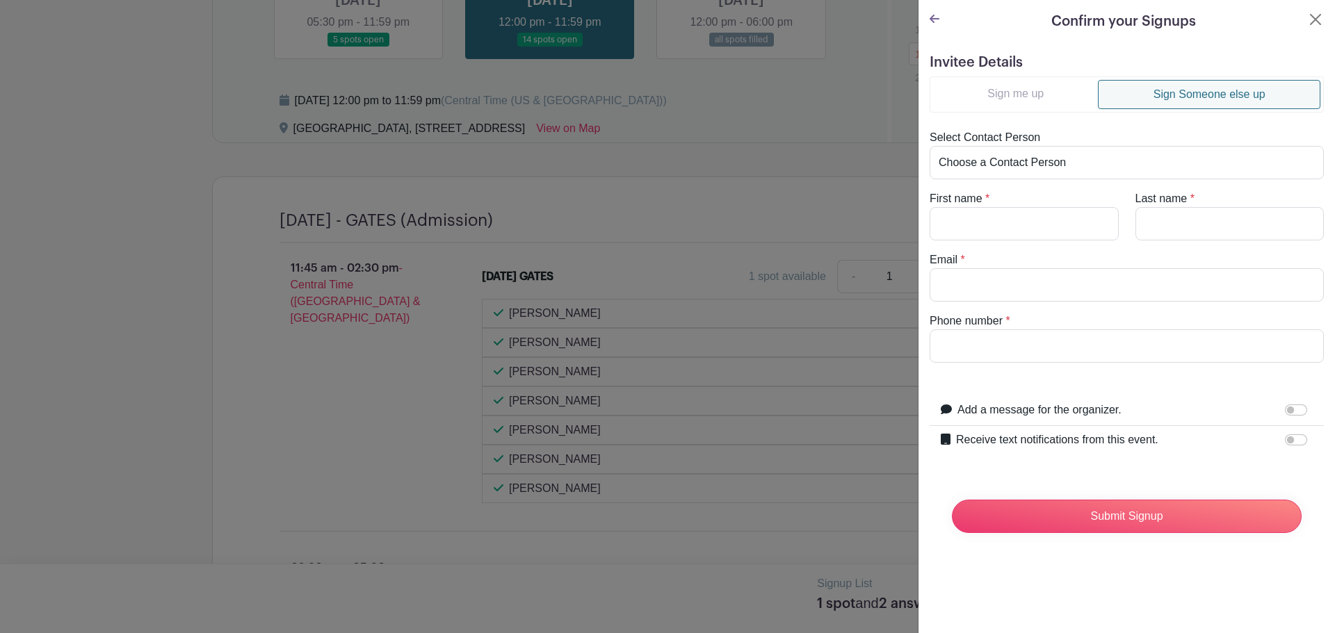
click at [1184, 92] on link "Sign Someone else up" at bounding box center [1209, 94] width 223 height 29
click at [1090, 159] on select "Choose a Contact Person [PERSON_NAME] ([PERSON_NAME][EMAIL_ADDRESS][DOMAIN_NAME…" at bounding box center [1127, 162] width 394 height 33
click at [1055, 138] on div "Select Contact Person Choose a Contact Person [PERSON_NAME] ([PERSON_NAME][EMAI…" at bounding box center [1126, 154] width 411 height 50
click at [1024, 79] on ul "Sign me up Sign Someone else up" at bounding box center [1127, 94] width 394 height 36
click at [1026, 88] on link "Sign me up" at bounding box center [1015, 94] width 165 height 28
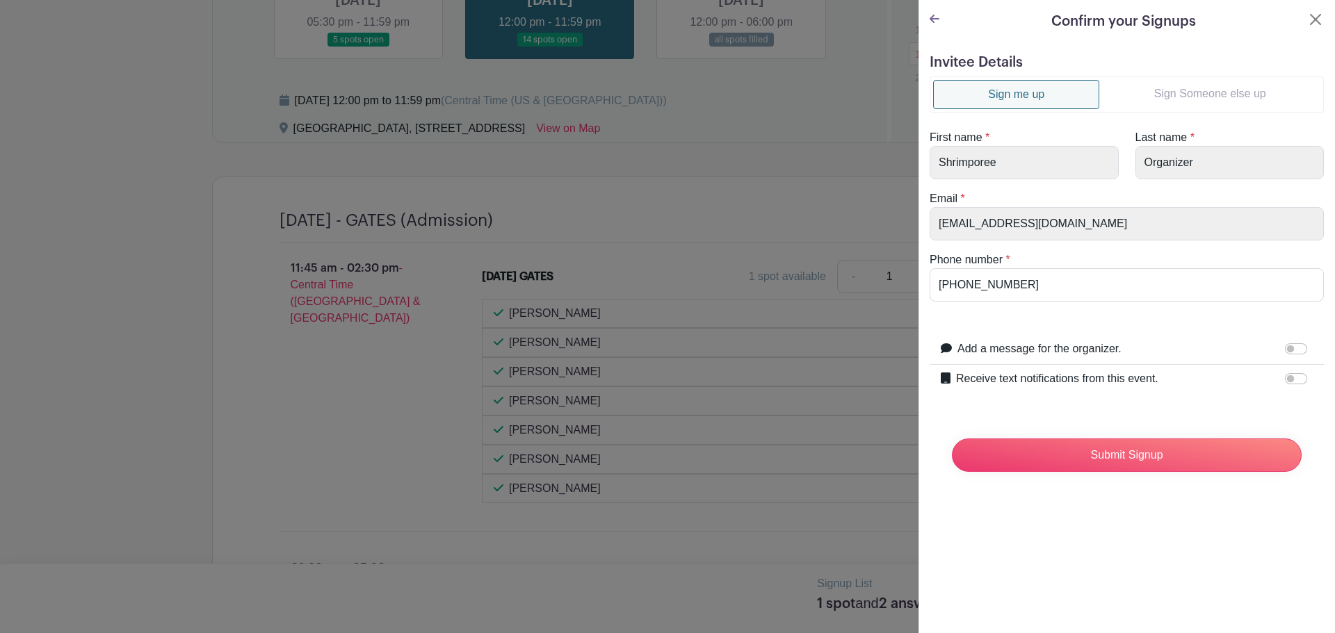
click at [1040, 113] on turbo-frame "Sign me up Sign Someone else up First name * [GEOGRAPHIC_DATA] Last name * Orga…" at bounding box center [1127, 188] width 394 height 225
click at [1156, 79] on ul "Sign me up Sign Someone else up" at bounding box center [1127, 94] width 394 height 36
click at [1158, 92] on link "Sign Someone else up" at bounding box center [1209, 94] width 221 height 28
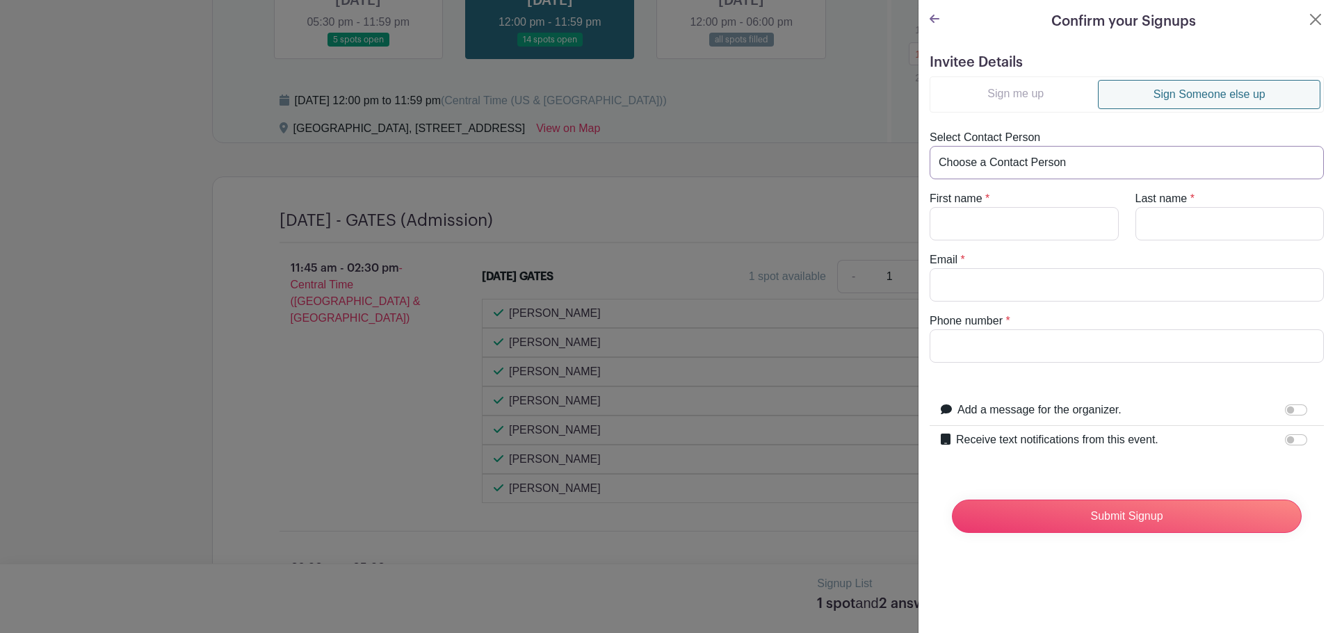
click at [1034, 175] on select "Choose a Contact Person [PERSON_NAME] ([PERSON_NAME][EMAIL_ADDRESS][DOMAIN_NAME…" at bounding box center [1127, 162] width 394 height 33
click at [1115, 581] on div "Confirm your Signups Invitee Details Sign me up Sign Someone else up Select Con…" at bounding box center [1126, 316] width 417 height 633
click at [1035, 83] on link "Sign me up" at bounding box center [1015, 94] width 165 height 28
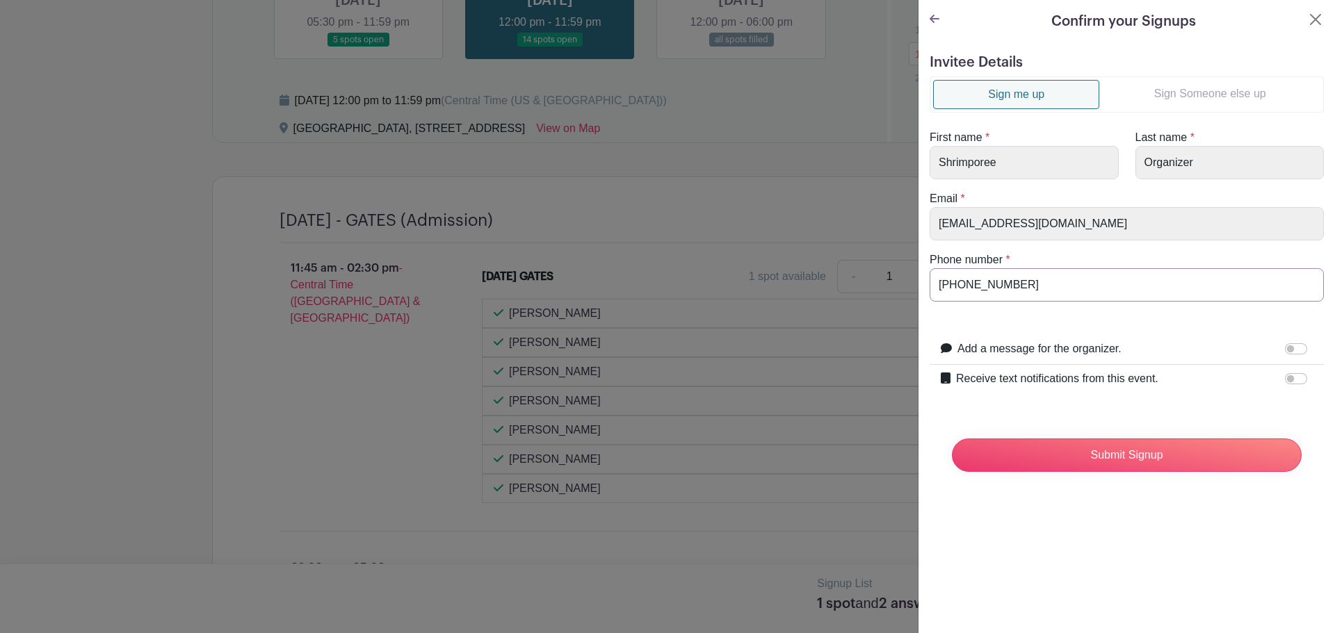
click at [1090, 293] on input "[PHONE_NUMBER]" at bounding box center [1127, 284] width 394 height 33
click at [1285, 341] on div at bounding box center [1299, 349] width 28 height 17
click at [1285, 346] on input "Add a message for the organizer." at bounding box center [1296, 349] width 22 height 11
checkbox input "true"
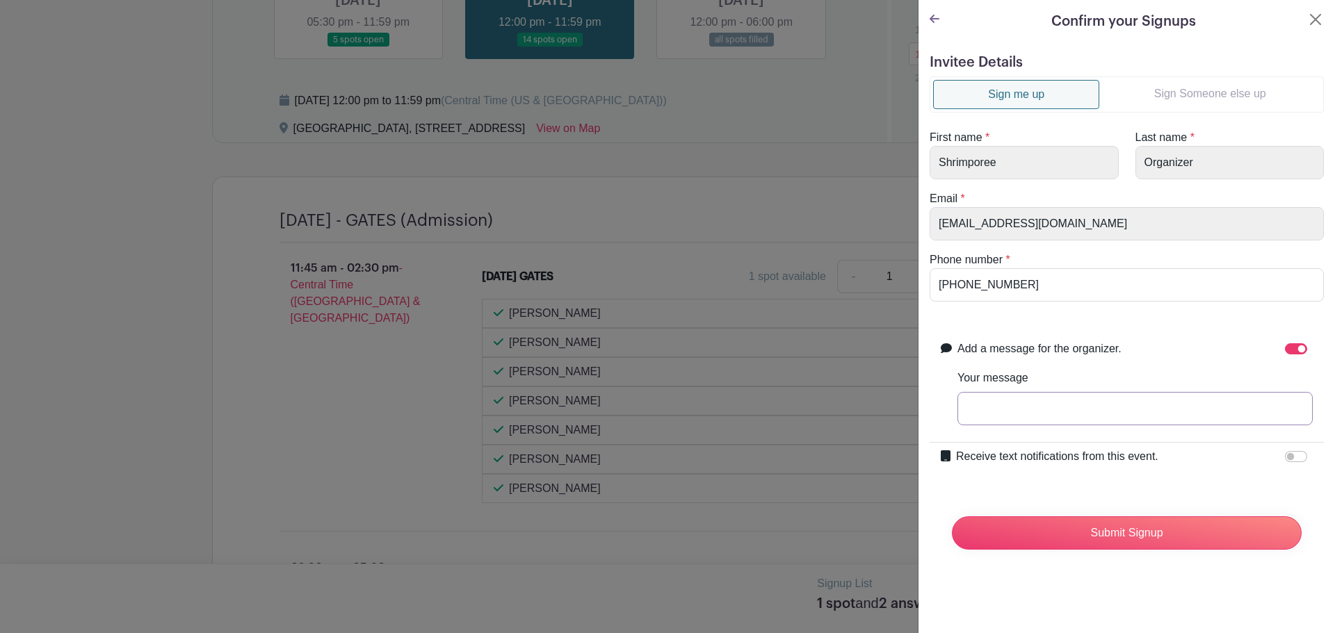
click at [1244, 409] on input "Your message" at bounding box center [1135, 408] width 355 height 33
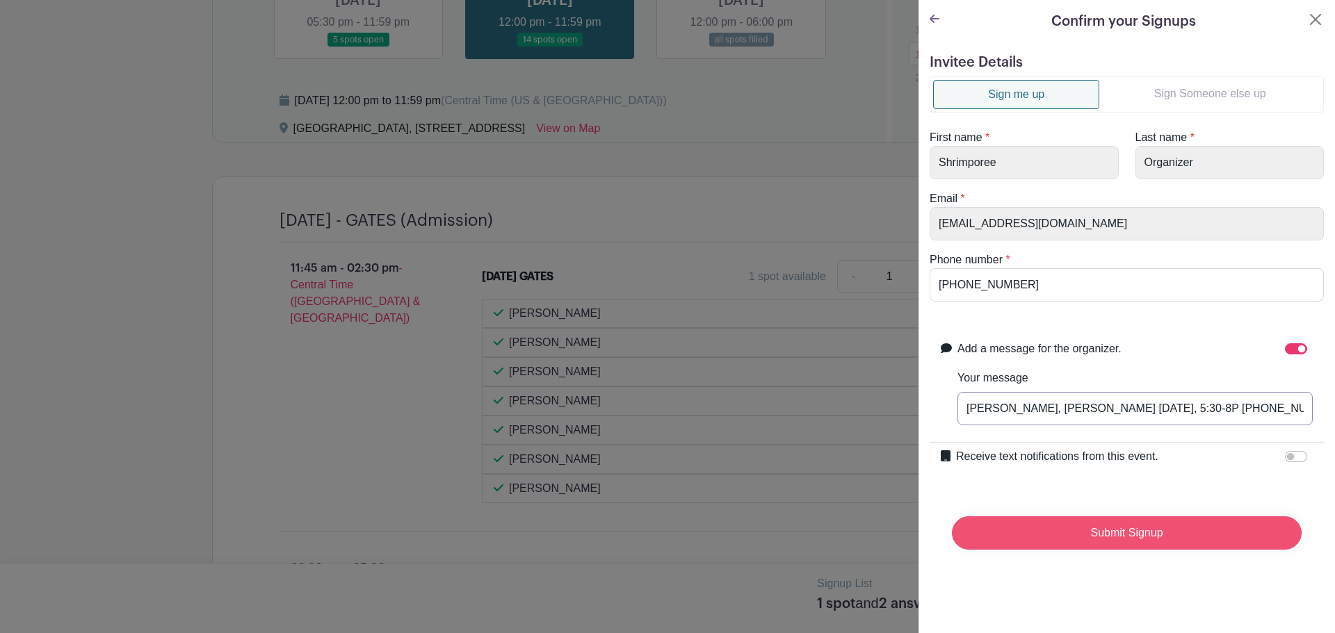
type input "[PERSON_NAME], [PERSON_NAME] [DATE], 5:30-8P [PHONE_NUMBER]"
click at [1207, 541] on input "Submit Signup" at bounding box center [1127, 533] width 350 height 33
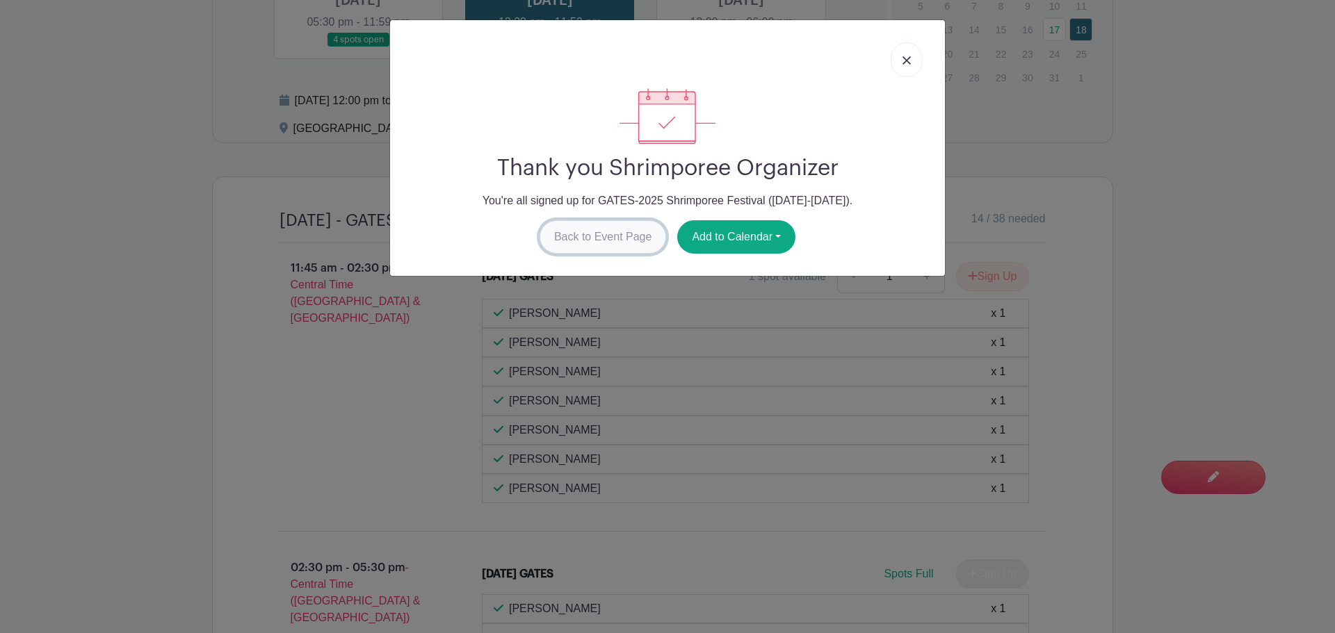
click at [620, 231] on link "Back to Event Page" at bounding box center [603, 236] width 127 height 33
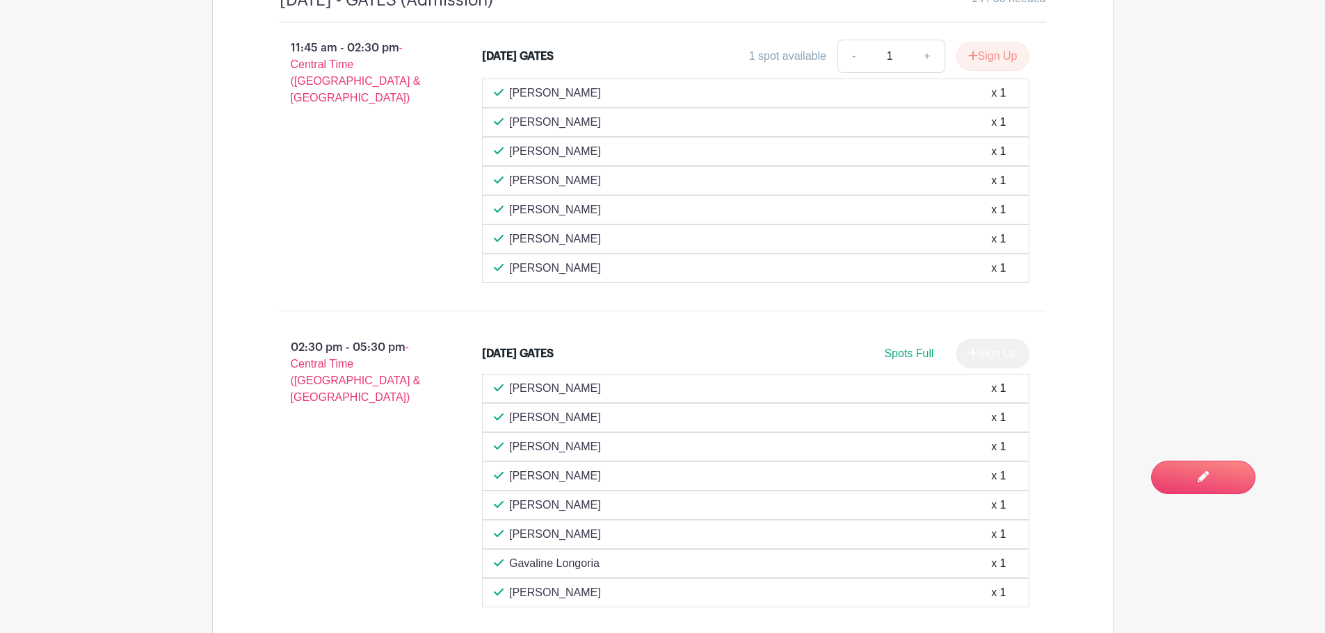
scroll to position [1113, 0]
